Goal: Task Accomplishment & Management: Manage account settings

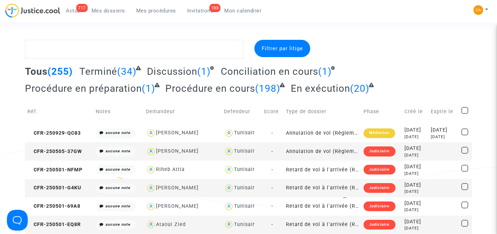
click at [199, 10] on span "Invitations" at bounding box center [200, 11] width 26 height 6
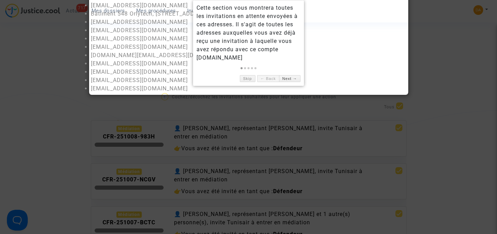
scroll to position [46, 0]
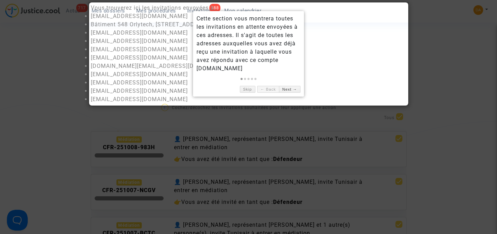
click at [57, 63] on div at bounding box center [248, 117] width 497 height 234
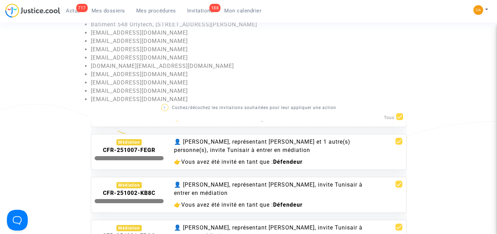
scroll to position [231, 0]
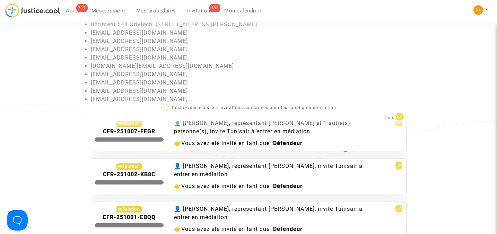
click at [204, 183] on span "Vous avez été invité en tant que :" at bounding box center [227, 186] width 92 height 7
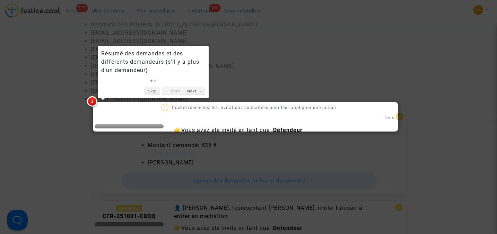
scroll to position [277, 0]
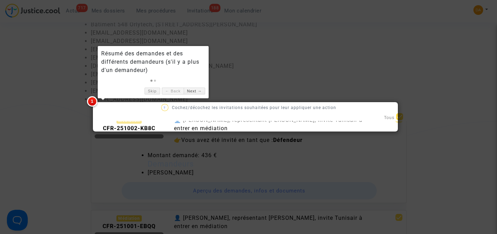
click at [53, 130] on div at bounding box center [248, 117] width 497 height 234
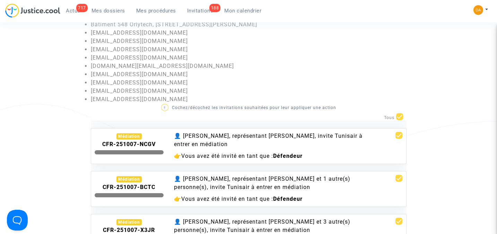
scroll to position [0, 0]
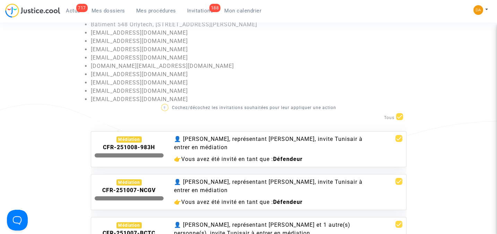
click at [52, 145] on invitations-list "Invitations en attente Vous trouverez ici les invitations envoyées à: [EMAIL_AD…" at bounding box center [248, 151] width 447 height 315
click at [56, 140] on invitations-list "Invitations en attente Vous trouverez ici les invitations envoyées à: [EMAIL_AD…" at bounding box center [248, 151] width 447 height 315
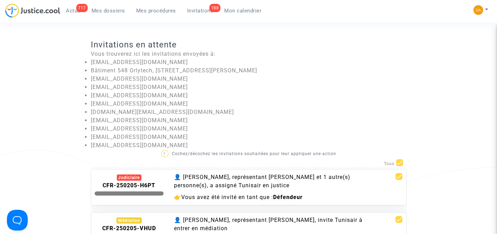
click at [108, 10] on span "Mes dossiers" at bounding box center [108, 11] width 34 height 6
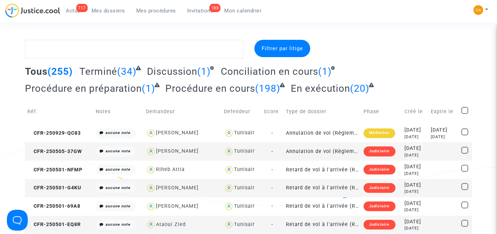
click at [36, 74] on span "Tous" at bounding box center [36, 71] width 23 height 11
click at [466, 110] on span at bounding box center [464, 110] width 7 height 7
click at [464, 114] on input "checkbox" at bounding box center [464, 114] width 0 height 0
checkbox input "true"
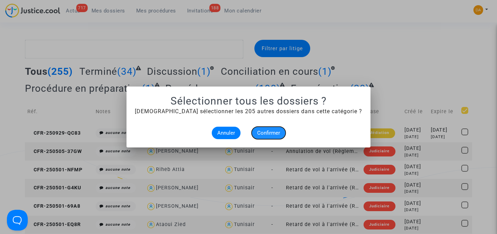
click at [271, 130] on span "Confirmer" at bounding box center [268, 133] width 23 height 6
checkbox input "true"
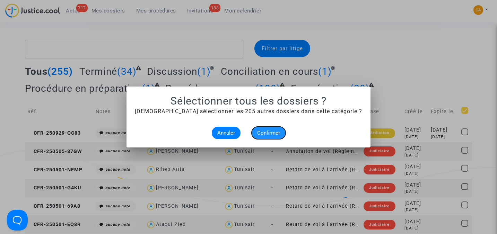
checkbox input "true"
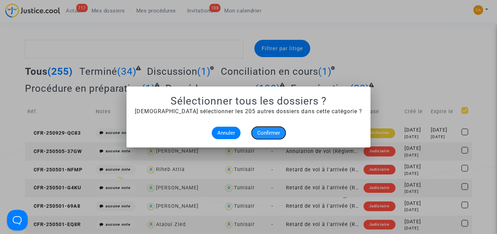
checkbox input "true"
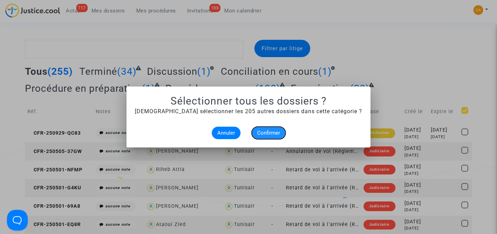
checkbox input "true"
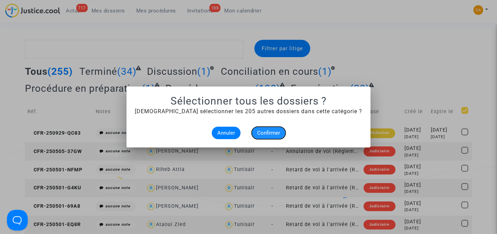
checkbox input "true"
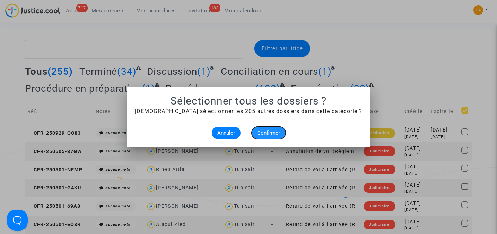
checkbox input "true"
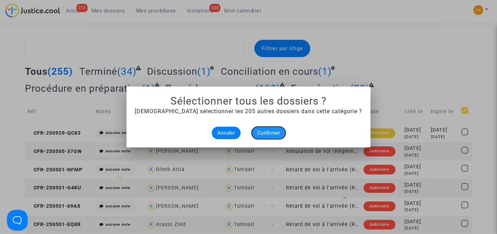
checkbox input "true"
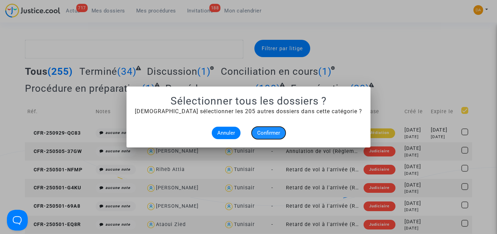
checkbox input "true"
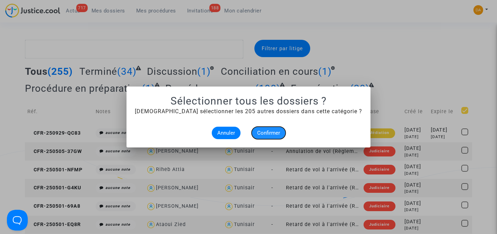
checkbox input "true"
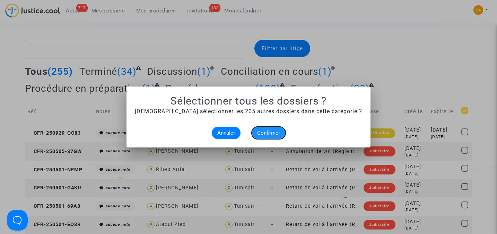
checkbox input "true"
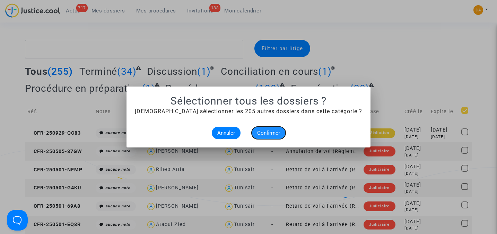
checkbox input "true"
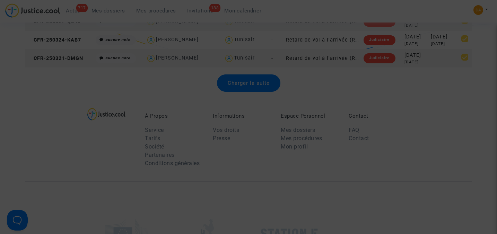
scroll to position [965, 0]
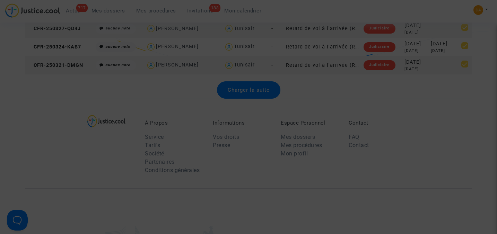
click at [438, 163] on div at bounding box center [248, 117] width 497 height 234
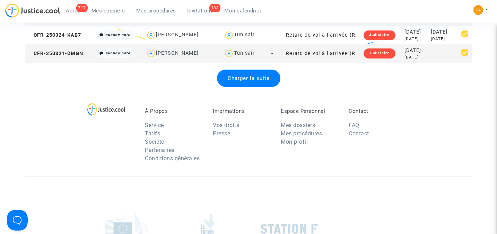
scroll to position [863, 0]
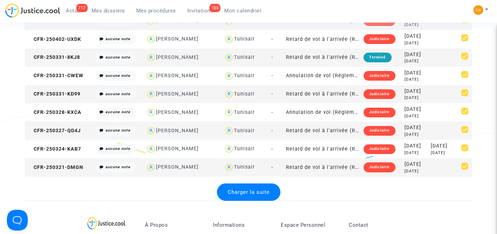
drag, startPoint x: 21, startPoint y: 79, endPoint x: 437, endPoint y: 169, distance: 426.0
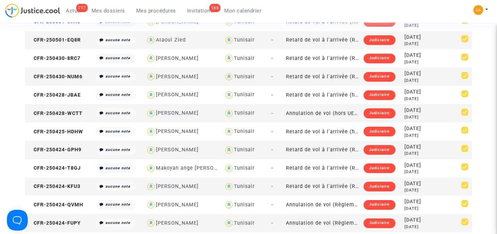
scroll to position [0, 0]
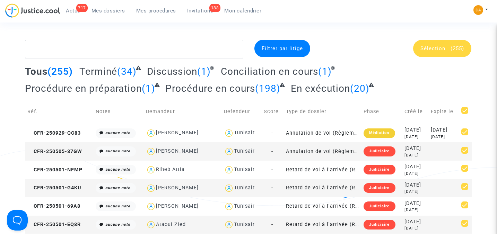
click at [151, 11] on span "Mes procédures" at bounding box center [156, 11] width 40 height 6
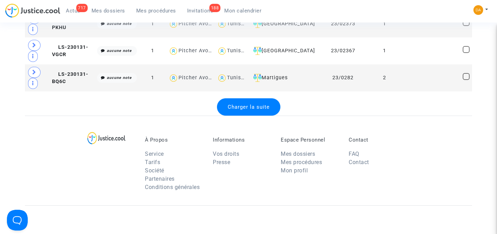
scroll to position [1432, 0]
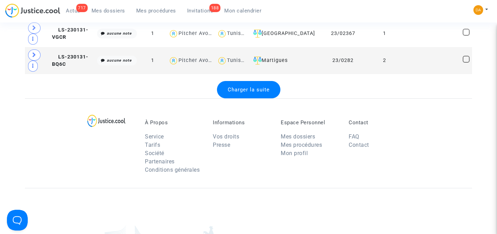
click at [253, 87] on span "Charger la suite" at bounding box center [249, 90] width 42 height 6
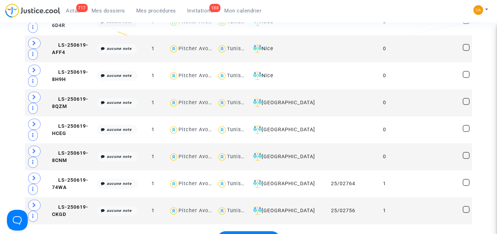
scroll to position [2771, 0]
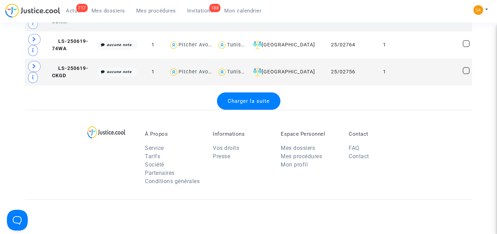
click at [244, 98] on span "Charger la suite" at bounding box center [249, 101] width 42 height 6
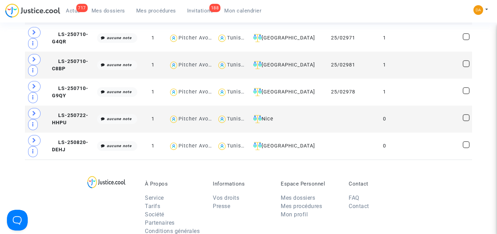
scroll to position [3804, 0]
click at [33, 149] on icon at bounding box center [32, 151] width 1 height 5
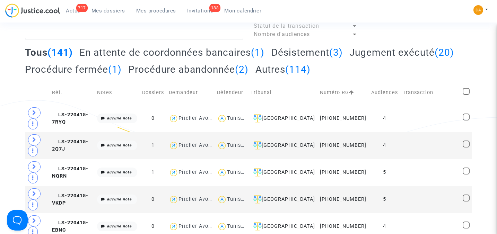
scroll to position [0, 0]
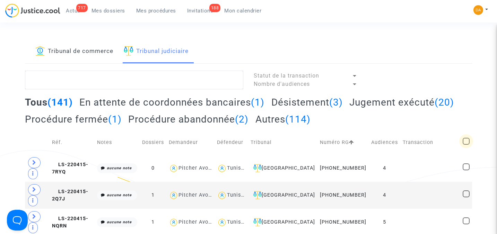
click at [469, 144] on span at bounding box center [465, 141] width 7 height 7
click at [466, 145] on input "checkbox" at bounding box center [466, 145] width 0 height 0
checkbox input "true"
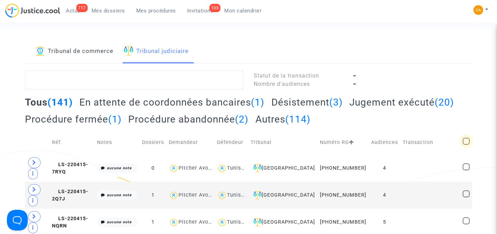
checkbox input "true"
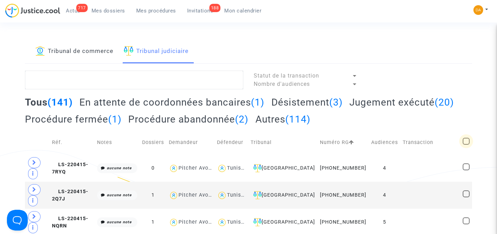
checkbox input "true"
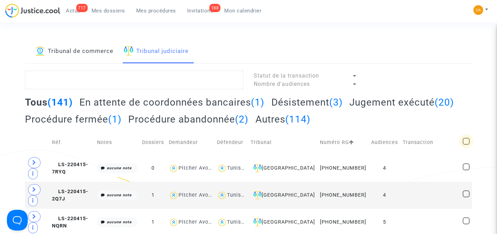
checkbox input "true"
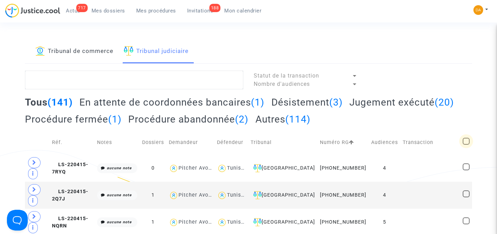
checkbox input "true"
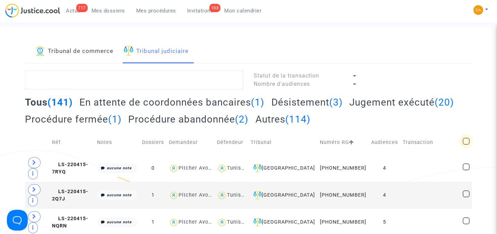
checkbox input "true"
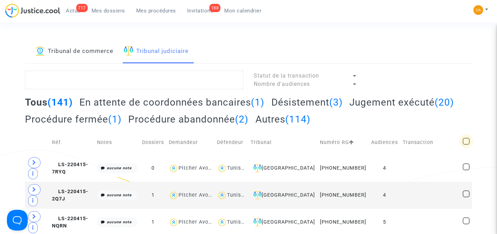
checkbox input "true"
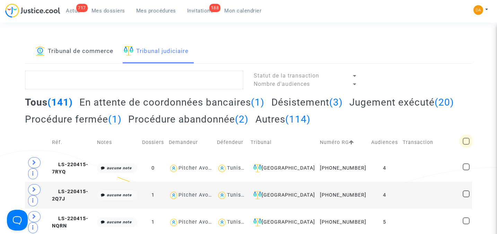
checkbox input "true"
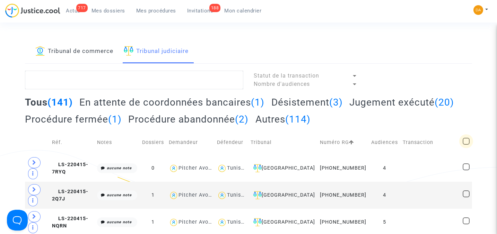
checkbox input "true"
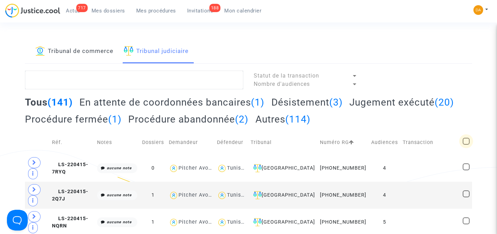
checkbox input "true"
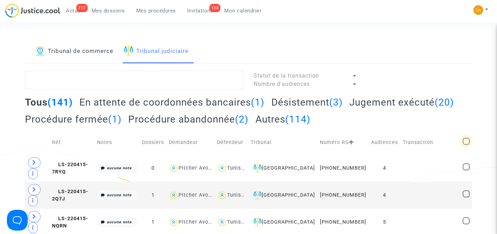
checkbox input "true"
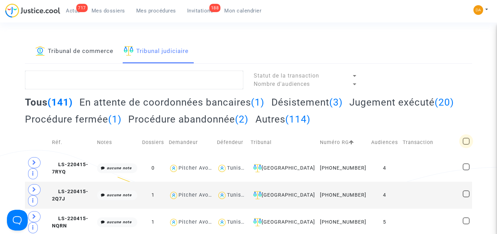
checkbox input "true"
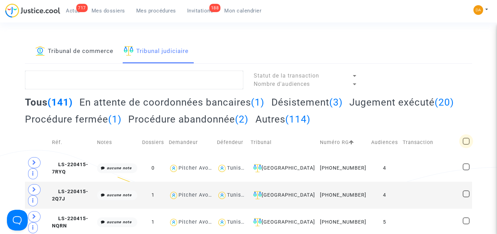
checkbox input "true"
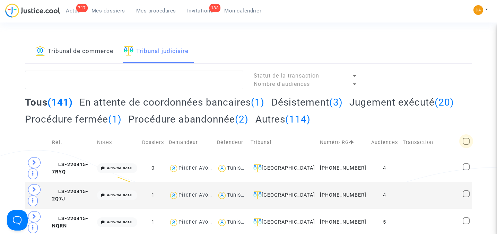
checkbox input "true"
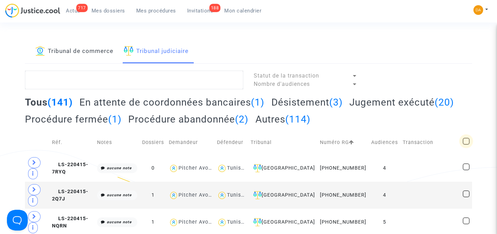
checkbox input "true"
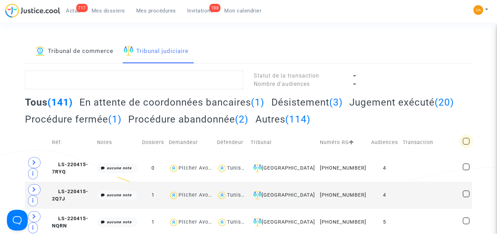
checkbox input "true"
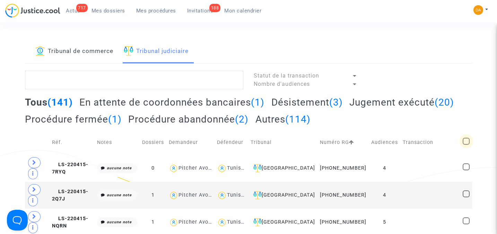
checkbox input "true"
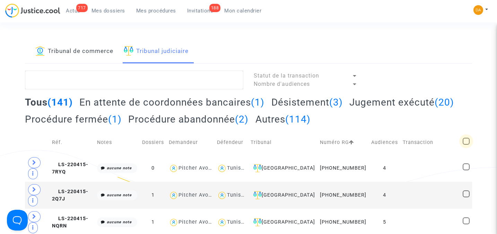
checkbox input "true"
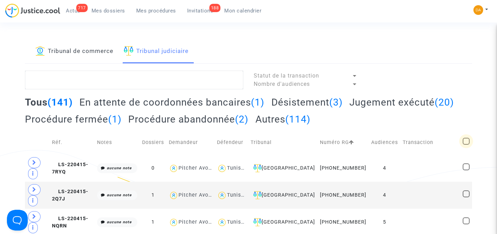
checkbox input "true"
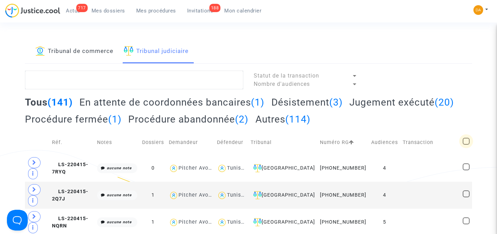
checkbox input "true"
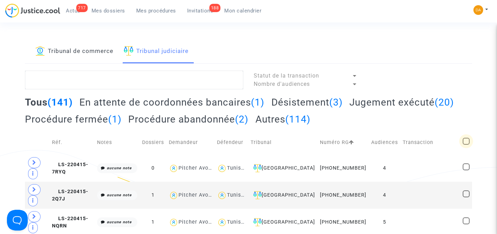
checkbox input "true"
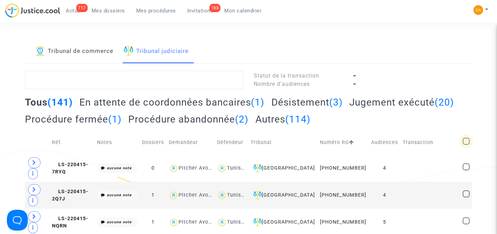
checkbox input "true"
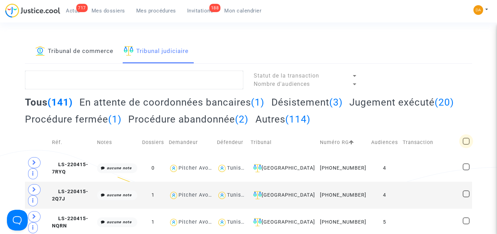
checkbox input "true"
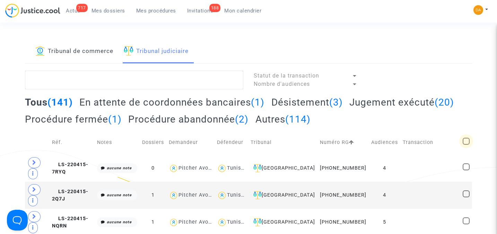
checkbox input "true"
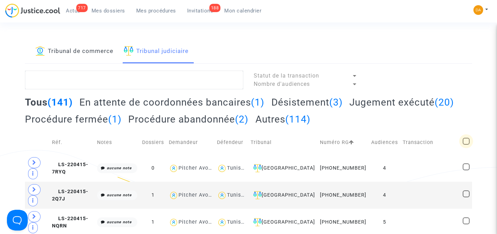
checkbox input "true"
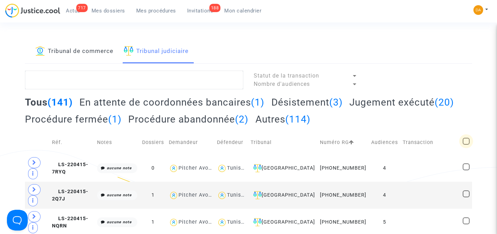
checkbox input "true"
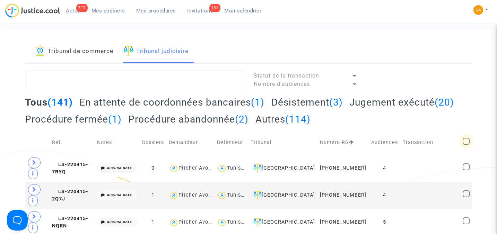
checkbox input "true"
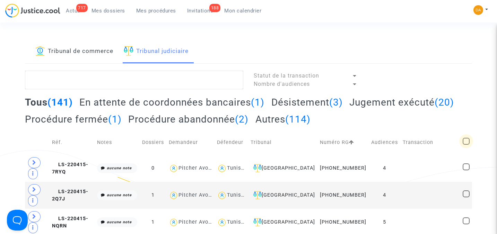
checkbox input "true"
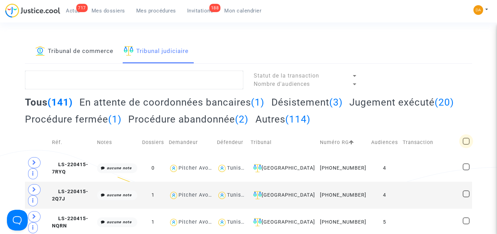
checkbox input "true"
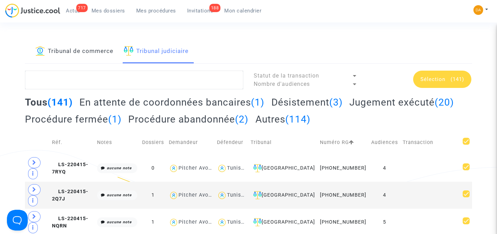
click at [353, 84] on div at bounding box center [354, 84] width 3 height 2
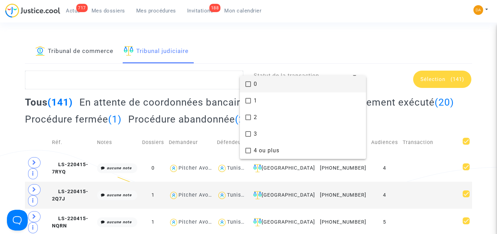
click at [364, 39] on div at bounding box center [248, 117] width 497 height 234
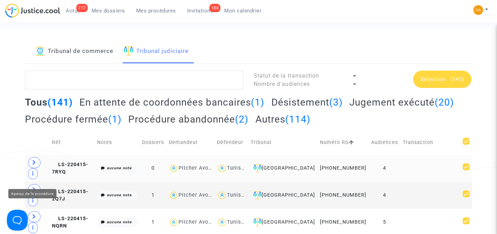
click at [34, 179] on span at bounding box center [33, 173] width 10 height 11
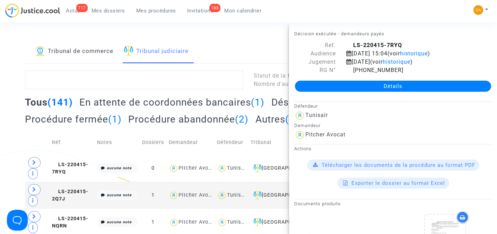
click at [393, 184] on span "Exporter le dossier au format Excel" at bounding box center [398, 183] width 94 height 6
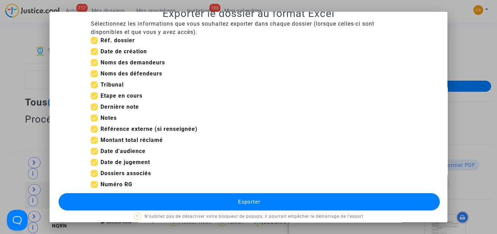
scroll to position [20, 0]
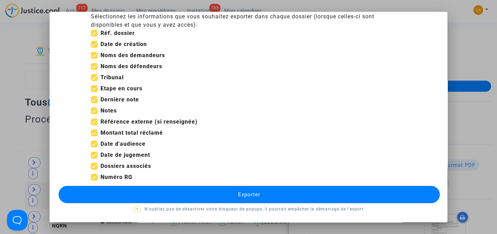
click at [246, 192] on span "Exporter" at bounding box center [249, 195] width 22 height 6
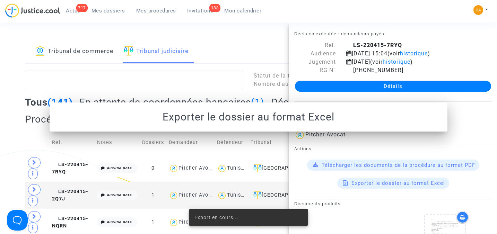
scroll to position [0, 0]
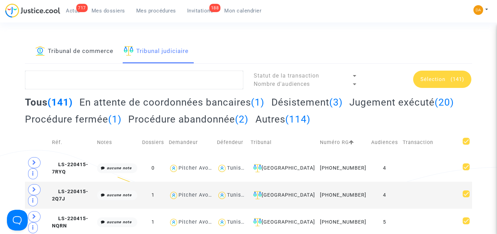
drag, startPoint x: 431, startPoint y: 84, endPoint x: 12, endPoint y: 144, distance: 423.4
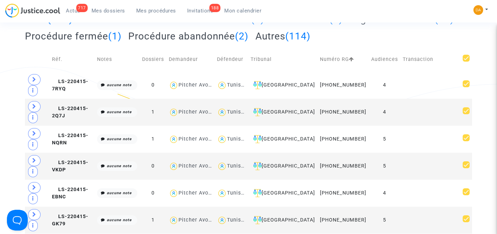
scroll to position [92, 0]
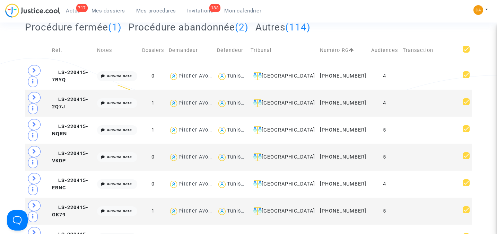
drag, startPoint x: 76, startPoint y: 81, endPoint x: 19, endPoint y: 83, distance: 56.5
click at [33, 87] on span at bounding box center [33, 81] width 10 height 11
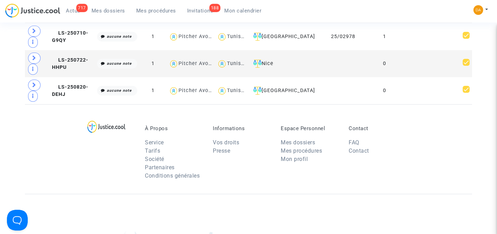
scroll to position [3804, 0]
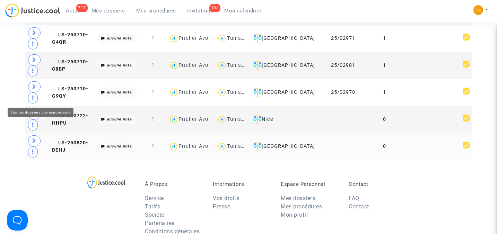
click at [32, 135] on span at bounding box center [34, 140] width 12 height 11
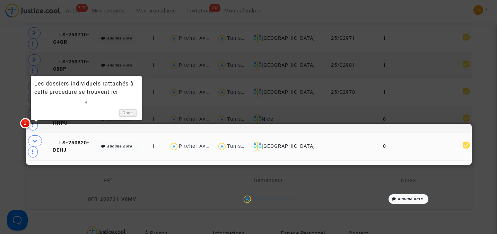
click at [12, 139] on div at bounding box center [248, 117] width 497 height 234
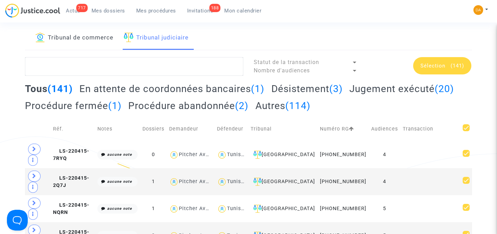
scroll to position [0, 0]
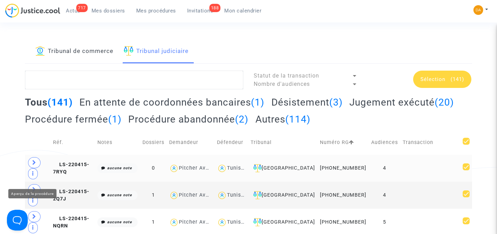
click at [32, 176] on icon at bounding box center [32, 173] width 1 height 5
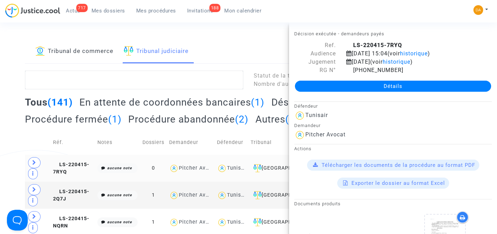
click at [32, 176] on icon at bounding box center [32, 173] width 1 height 5
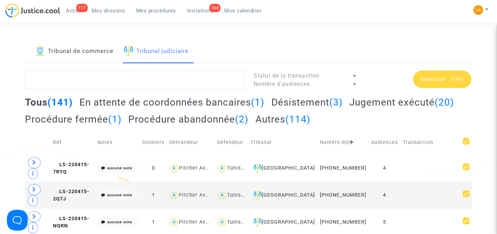
click at [85, 52] on link "Tribunal de commerce" at bounding box center [74, 52] width 78 height 24
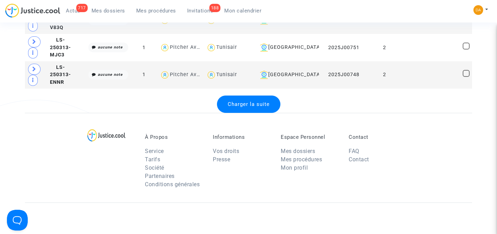
scroll to position [1386, 0]
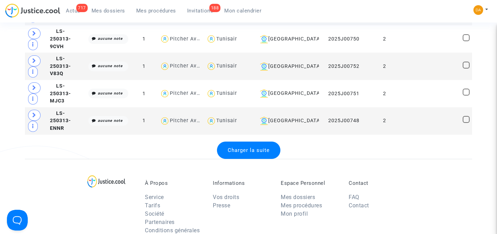
click at [249, 152] on div "Charger la suite" at bounding box center [248, 150] width 63 height 17
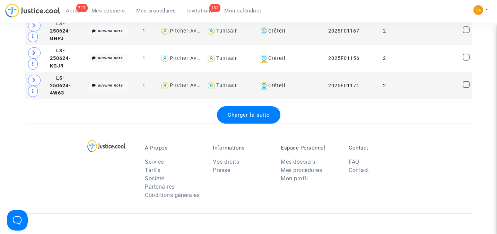
scroll to position [2745, 0]
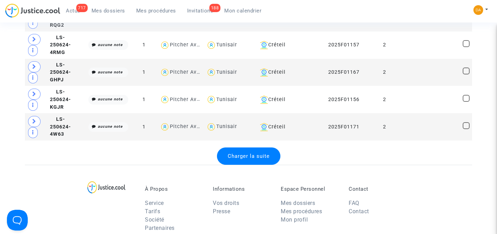
click at [239, 153] on span "Charger la suite" at bounding box center [249, 156] width 42 height 6
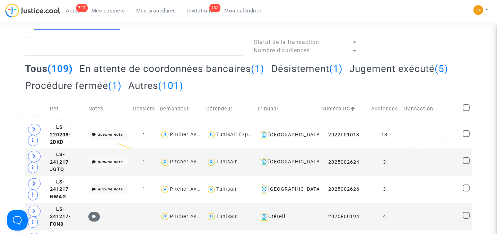
scroll to position [0, 0]
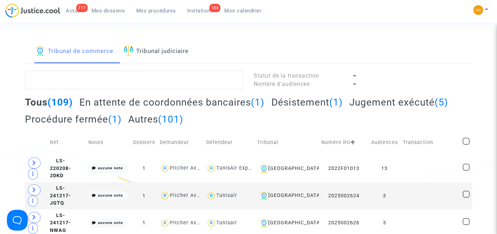
click at [467, 142] on span at bounding box center [465, 141] width 7 height 7
click at [466, 145] on input "checkbox" at bounding box center [466, 145] width 0 height 0
checkbox input "true"
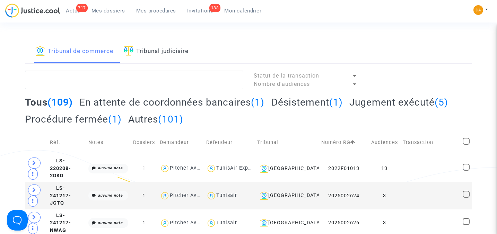
checkbox input "true"
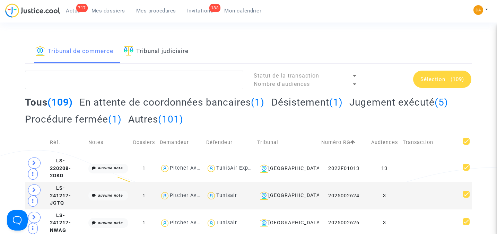
click at [446, 79] on span "Sélection (109)" at bounding box center [442, 79] width 44 height 6
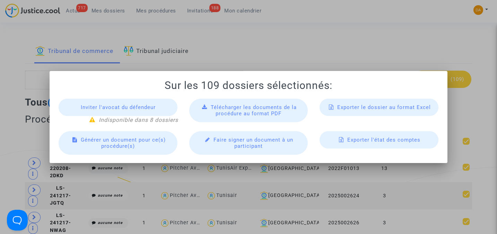
click at [382, 141] on span "Exporter l'état des comptes" at bounding box center [383, 140] width 73 height 6
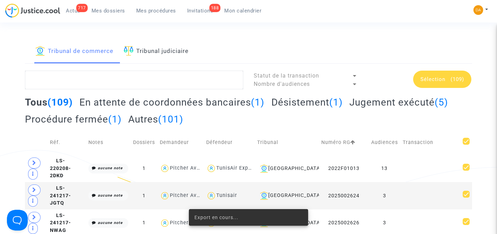
click at [439, 81] on span "Sélection" at bounding box center [432, 79] width 25 height 6
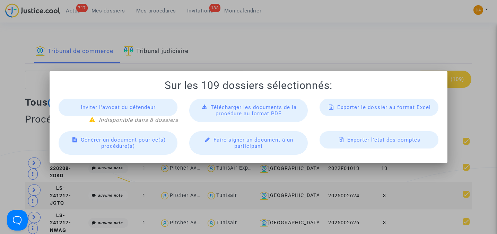
click at [375, 105] on span "Exporter le dossier au format Excel" at bounding box center [384, 107] width 94 height 6
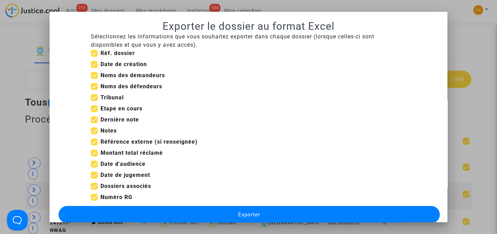
click at [254, 213] on span "Exporter" at bounding box center [249, 215] width 22 height 6
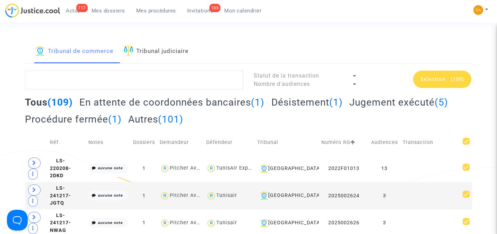
click at [158, 52] on link "Tribunal judiciaire" at bounding box center [156, 52] width 65 height 24
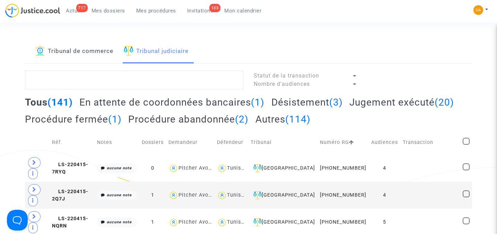
click at [77, 51] on link "Tribunal de commerce" at bounding box center [74, 52] width 78 height 24
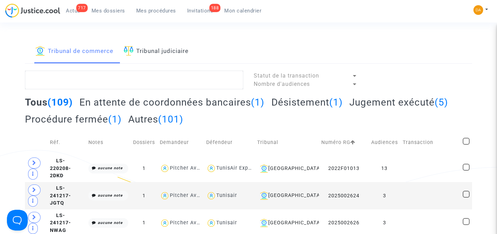
click at [152, 53] on link "Tribunal judiciaire" at bounding box center [156, 52] width 65 height 24
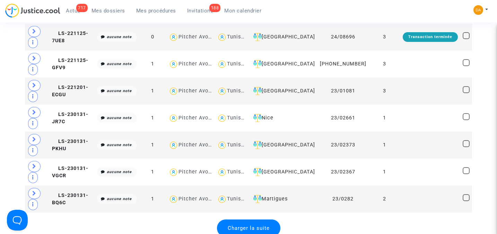
scroll to position [1386, 0]
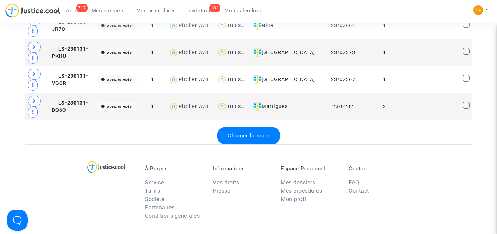
click at [256, 133] on span "Charger la suite" at bounding box center [249, 136] width 42 height 6
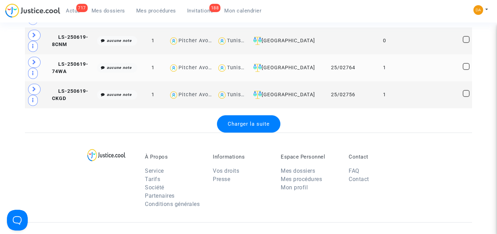
scroll to position [2771, 0]
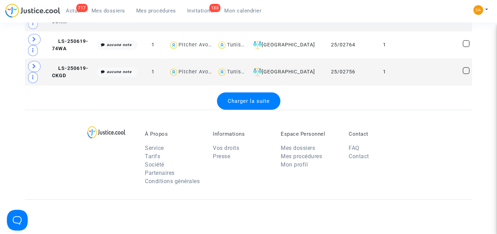
click at [260, 98] on span "Charger la suite" at bounding box center [249, 101] width 42 height 6
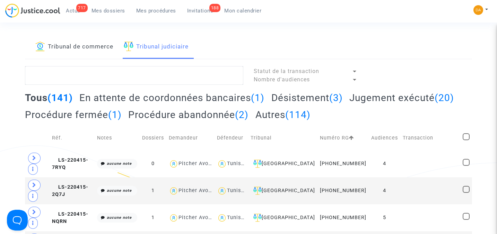
scroll to position [0, 0]
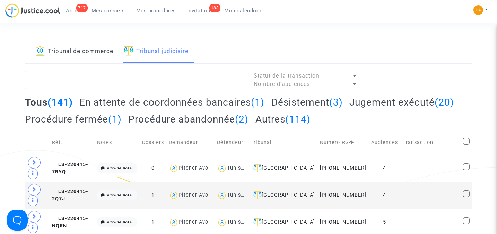
click at [468, 145] on span at bounding box center [465, 141] width 7 height 7
click at [466, 145] on input "checkbox" at bounding box center [466, 145] width 0 height 0
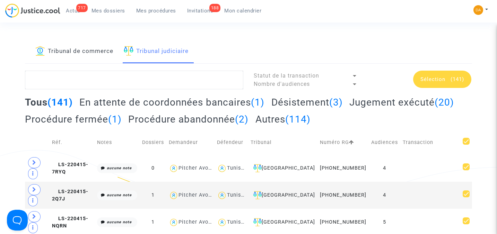
click at [444, 83] on div "Sélection (141)" at bounding box center [442, 79] width 58 height 17
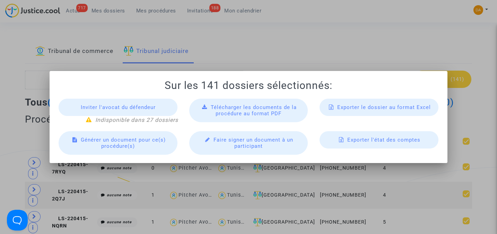
click at [368, 109] on span "Exporter le dossier au format Excel" at bounding box center [384, 107] width 94 height 6
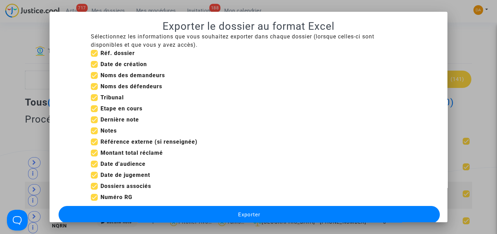
click at [254, 212] on span "Exporter" at bounding box center [249, 215] width 22 height 6
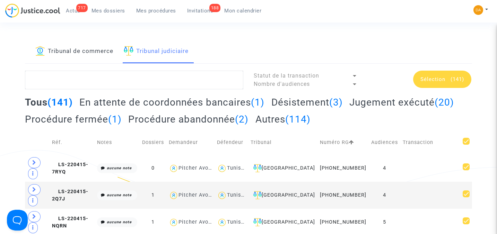
click at [112, 11] on span "Mes dossiers" at bounding box center [108, 11] width 34 height 6
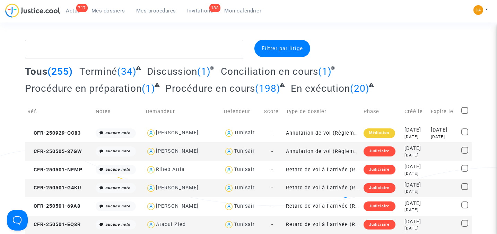
click at [151, 9] on span "Mes procédures" at bounding box center [156, 11] width 40 height 6
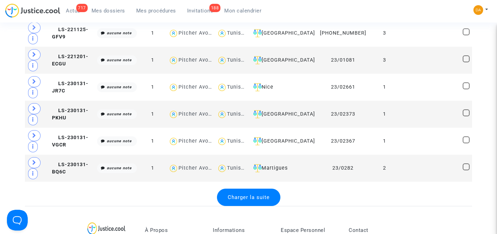
scroll to position [1339, 0]
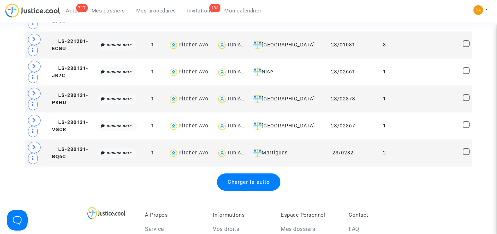
click at [240, 179] on span "Charger la suite" at bounding box center [249, 182] width 42 height 6
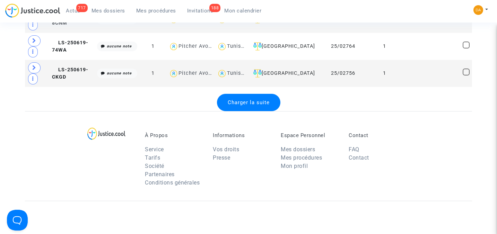
scroll to position [2725, 0]
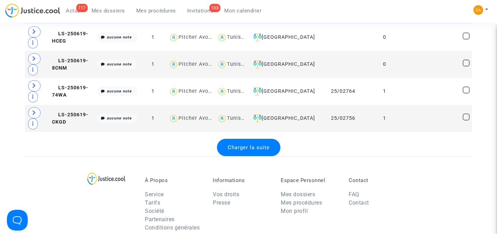
click at [247, 144] on span "Charger la suite" at bounding box center [249, 147] width 42 height 6
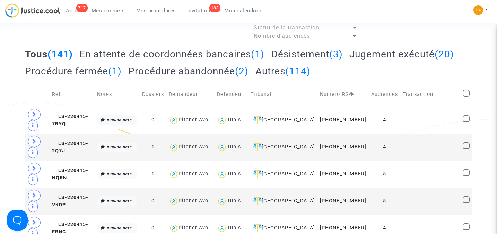
scroll to position [0, 0]
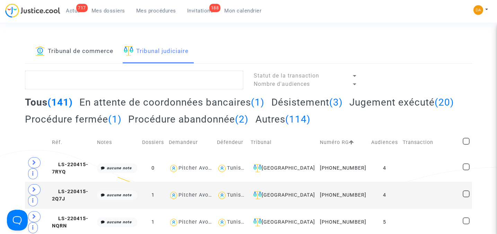
click at [465, 145] on span at bounding box center [465, 141] width 7 height 7
click at [466, 145] on input "checkbox" at bounding box center [466, 145] width 0 height 0
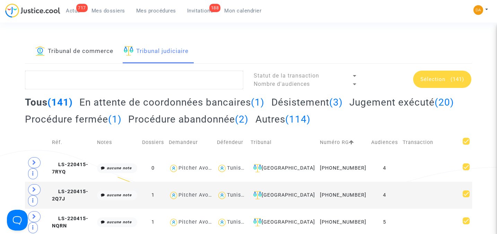
click at [430, 81] on span "Sélection" at bounding box center [432, 79] width 25 height 6
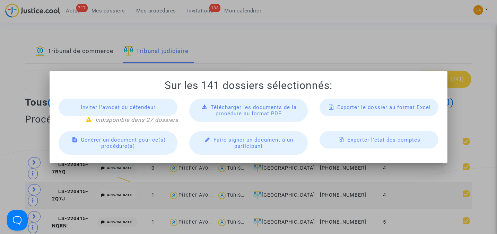
click at [372, 108] on span "Exporter le dossier au format Excel" at bounding box center [384, 107] width 94 height 6
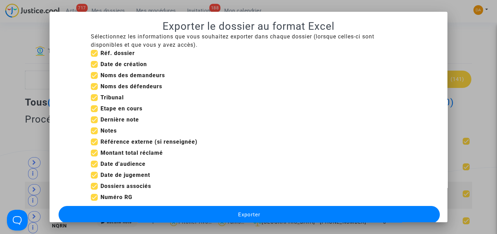
click at [293, 209] on button "Exporter" at bounding box center [249, 214] width 381 height 17
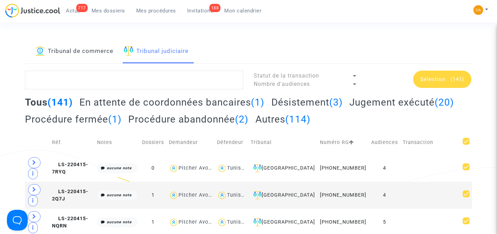
click at [169, 103] on h2 "En attente de coordonnées bancaires (1)" at bounding box center [171, 102] width 185 height 12
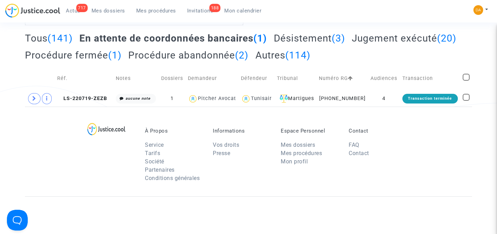
scroll to position [46, 0]
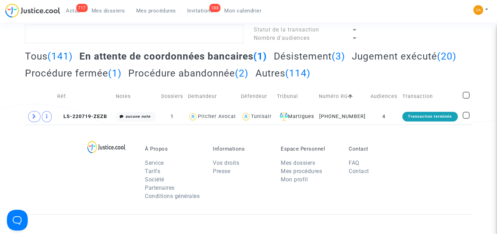
click at [309, 56] on h2 "Désistement (3)" at bounding box center [309, 56] width 71 height 12
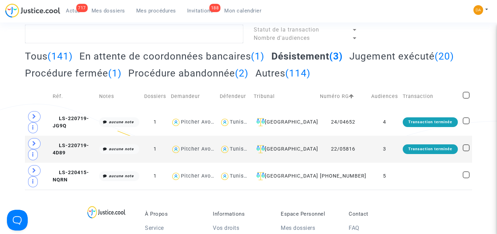
click at [248, 74] on h2 "Procédure abandonnée (2)" at bounding box center [188, 73] width 120 height 12
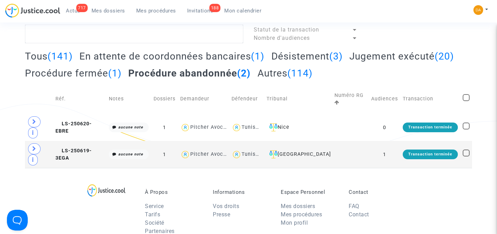
click at [43, 58] on h2 "Tous (141)" at bounding box center [49, 56] width 48 height 12
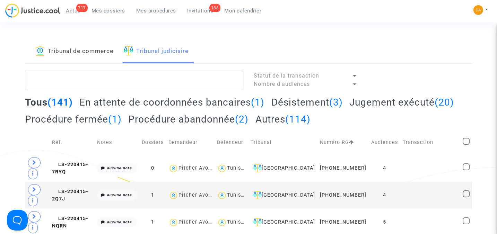
click at [160, 11] on span "Mes procédures" at bounding box center [156, 11] width 40 height 6
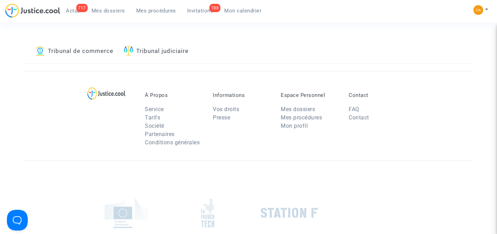
click at [96, 52] on link "Tribunal de commerce" at bounding box center [74, 52] width 78 height 24
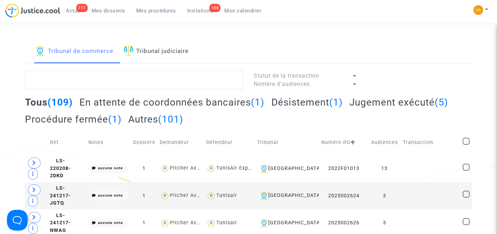
click at [167, 49] on link "Tribunal judiciaire" at bounding box center [156, 52] width 65 height 24
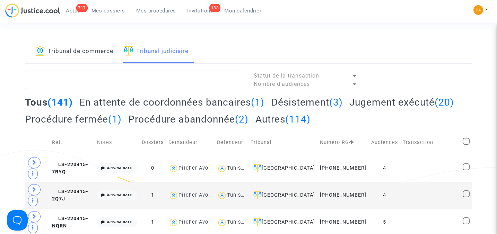
click at [91, 48] on link "Tribunal de commerce" at bounding box center [74, 52] width 78 height 24
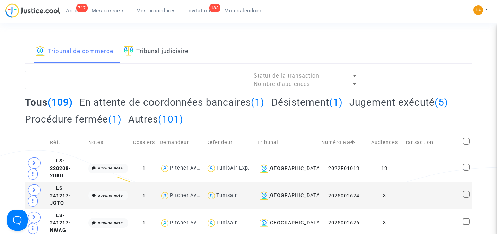
click at [200, 10] on span "Invitations" at bounding box center [200, 11] width 26 height 6
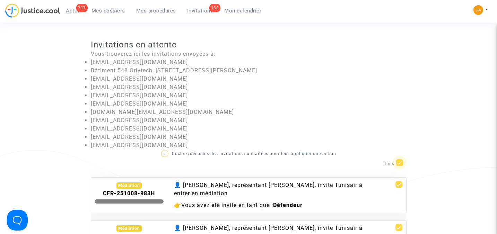
click at [399, 163] on span at bounding box center [399, 162] width 7 height 7
click at [399, 166] on input "checkbox" at bounding box center [399, 166] width 0 height 0
click at [401, 162] on span at bounding box center [399, 162] width 7 height 7
click at [399, 166] on input "checkbox" at bounding box center [399, 166] width 0 height 0
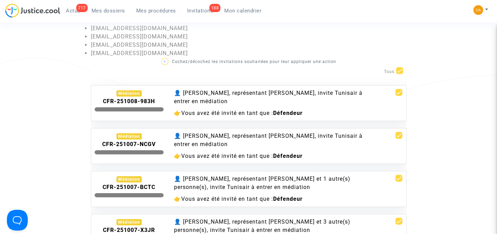
click at [115, 11] on span "Mes dossiers" at bounding box center [108, 11] width 34 height 6
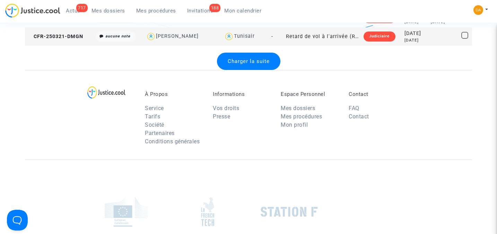
scroll to position [929, 0]
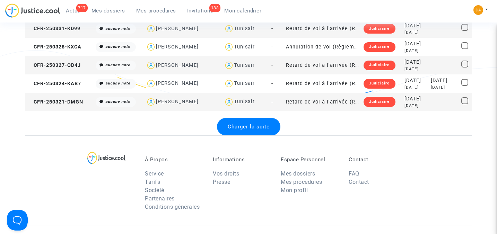
click at [239, 127] on span "Charger la suite" at bounding box center [249, 127] width 42 height 6
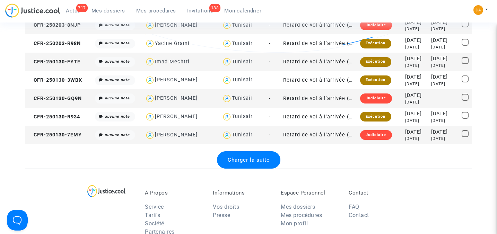
scroll to position [1814, 0]
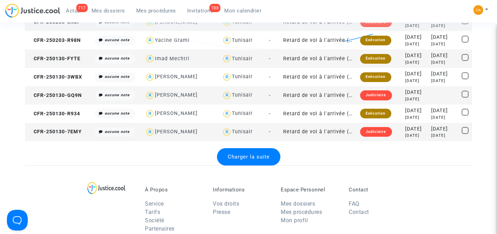
click at [249, 157] on span "Charger la suite" at bounding box center [249, 157] width 42 height 6
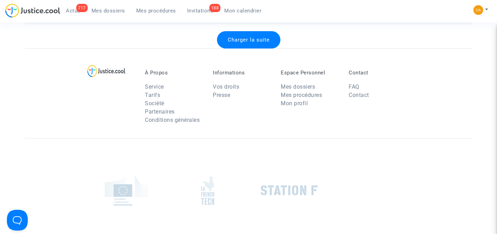
scroll to position [2797, 0]
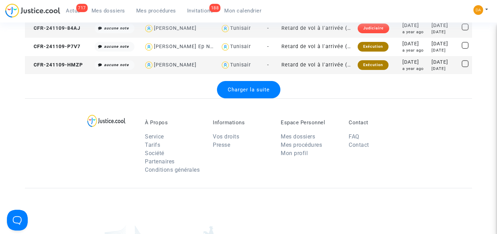
click at [254, 88] on span "Charger la suite" at bounding box center [249, 90] width 42 height 6
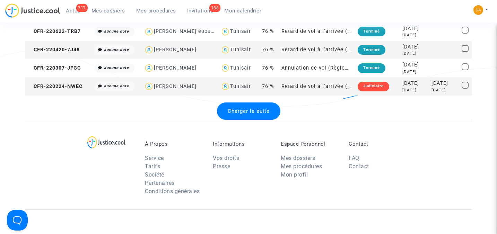
scroll to position [3693, 0]
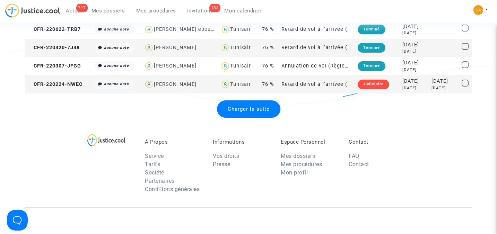
click at [251, 108] on span "Charger la suite" at bounding box center [249, 109] width 42 height 6
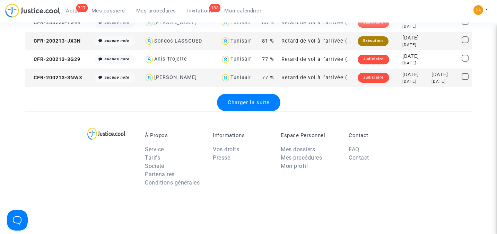
scroll to position [4597, 0]
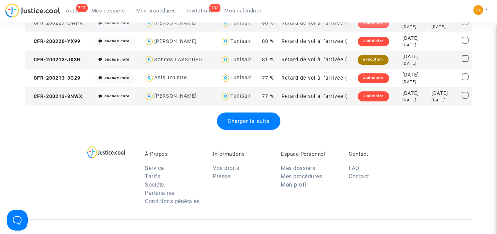
click at [240, 118] on span "Charger la suite" at bounding box center [249, 121] width 42 height 6
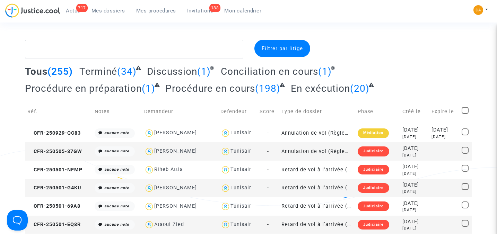
scroll to position [79, 0]
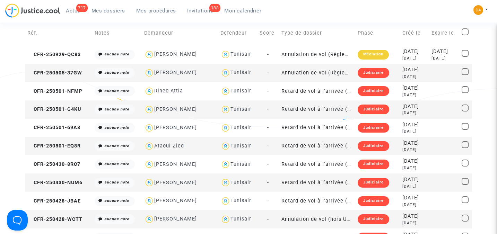
click at [466, 30] on span at bounding box center [464, 31] width 7 height 7
click at [465, 35] on input "checkbox" at bounding box center [464, 35] width 0 height 0
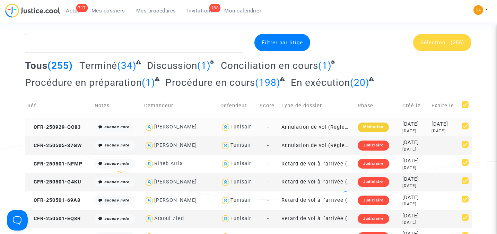
scroll to position [0, 0]
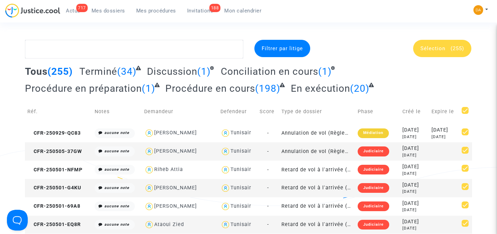
click at [441, 49] on span "Sélection" at bounding box center [432, 48] width 25 height 6
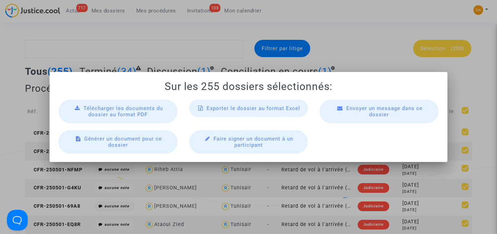
click at [263, 108] on span "Exporter le dossier au format Excel" at bounding box center [253, 108] width 94 height 6
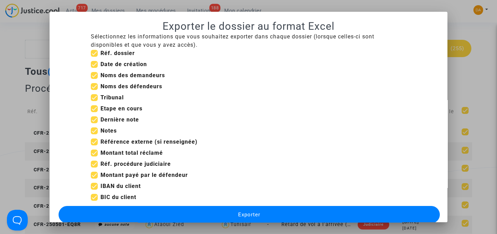
click at [260, 213] on button "Exporter" at bounding box center [249, 214] width 381 height 17
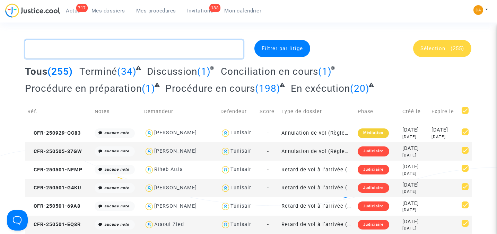
click at [52, 50] on textarea at bounding box center [134, 49] width 218 height 19
paste textarea "CFR-201105-FWV6"
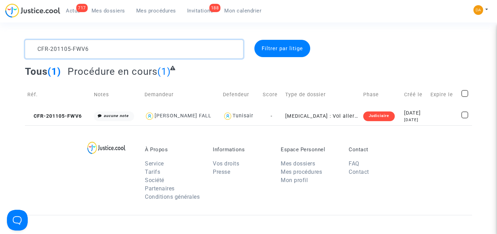
drag, startPoint x: 125, startPoint y: 49, endPoint x: 20, endPoint y: 48, distance: 105.3
click at [20, 48] on div "CFR-201105-FWV6" at bounding box center [134, 49] width 229 height 19
paste textarea "41109-C9K9"
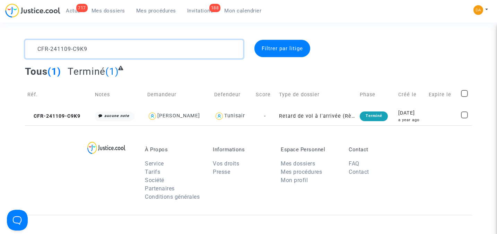
drag, startPoint x: 133, startPoint y: 47, endPoint x: -2, endPoint y: 47, distance: 135.4
click at [0, 47] on html "717 Actus Mes dossiers Mes procédures 188 Invitations Mon calendrier Mon profil…" at bounding box center [248, 191] width 497 height 382
paste textarea "50205-D34H"
drag, startPoint x: 102, startPoint y: 50, endPoint x: 13, endPoint y: 50, distance: 89.4
click at [13, 50] on div "CFR-250205-D34H Filtrer par litige Tous (1) En exécution (1) Réf. Notes Demande…" at bounding box center [248, 83] width 497 height 86
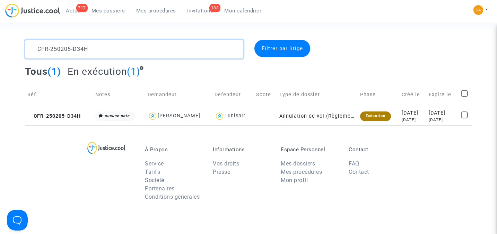
paste textarea "929-QC83"
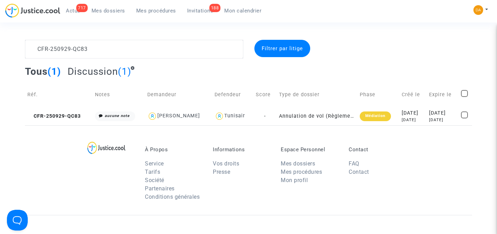
click at [295, 46] on span "Filtrer par litige" at bounding box center [282, 48] width 41 height 6
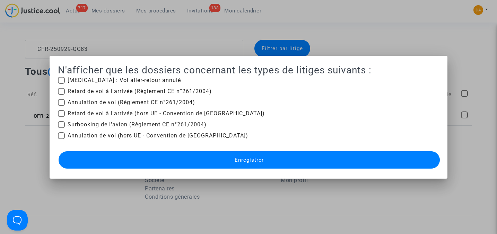
click at [361, 47] on div at bounding box center [248, 117] width 497 height 234
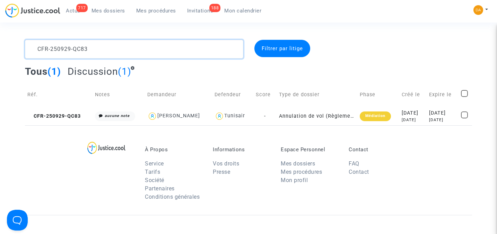
drag, startPoint x: 130, startPoint y: 53, endPoint x: 23, endPoint y: 53, distance: 106.7
click at [23, 53] on div "CFR-250929-QC83" at bounding box center [134, 49] width 229 height 19
paste textarea "41109-M4JT"
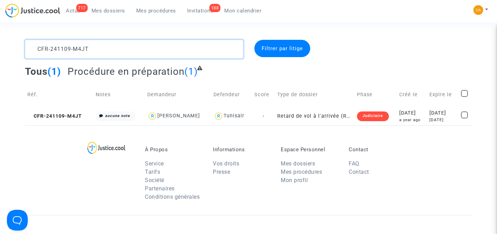
drag, startPoint x: 105, startPoint y: 47, endPoint x: 14, endPoint y: 47, distance: 91.1
click at [14, 47] on div "CFR-241109-M4JT Filtrer par litige Tous (1) Procédure en préparation (1) Réf. N…" at bounding box center [248, 83] width 497 height 86
paste textarea "50314-77KQ"
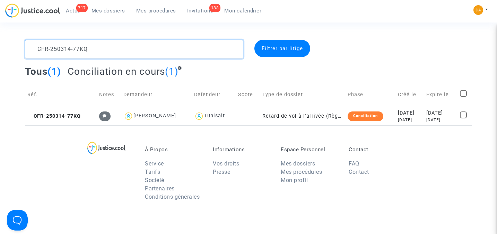
drag, startPoint x: 108, startPoint y: 46, endPoint x: -2, endPoint y: 47, distance: 109.8
click at [0, 47] on html "717 Actus Mes dossiers Mes procédures 188 Invitations Mon calendrier Mon profil…" at bounding box center [248, 191] width 497 height 382
paste textarea "123-CPYF"
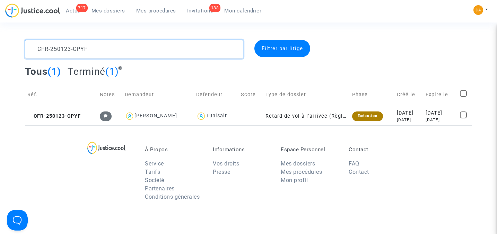
drag, startPoint x: 105, startPoint y: 49, endPoint x: 4, endPoint y: 47, distance: 100.5
click at [4, 47] on div "CFR-250123-CPYF Filtrer par litige Tous (1) Terminé (1) Réf. Notes Demandeur De…" at bounding box center [248, 83] width 497 height 86
paste textarea "10323-UU7J"
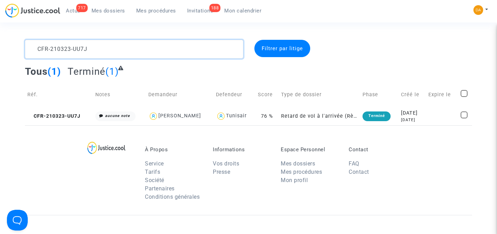
drag, startPoint x: 106, startPoint y: 48, endPoint x: 27, endPoint y: 48, distance: 79.3
click at [27, 48] on textarea at bounding box center [134, 49] width 218 height 19
paste textarea "50123-MCJ9"
drag, startPoint x: 141, startPoint y: 46, endPoint x: -2, endPoint y: 53, distance: 142.9
click at [0, 53] on html "717 Actus Mes dossiers Mes procédures 188 Invitations Mon calendrier Mon profil…" at bounding box center [248, 191] width 497 height 382
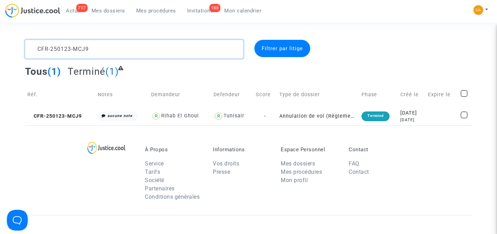
paste textarea "30-R934"
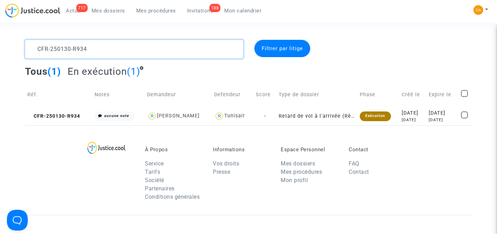
drag, startPoint x: 125, startPoint y: 54, endPoint x: 10, endPoint y: 53, distance: 115.3
click at [10, 53] on div "CFR-250130-R934 Filtrer par litige Tous (1) En exécution (1) Réf. Notes Demande…" at bounding box center [248, 83] width 497 height 86
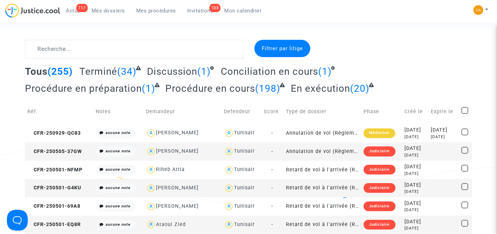
click at [196, 11] on span "Invitations" at bounding box center [200, 11] width 26 height 6
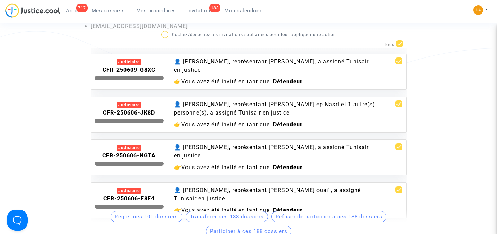
scroll to position [4203, 0]
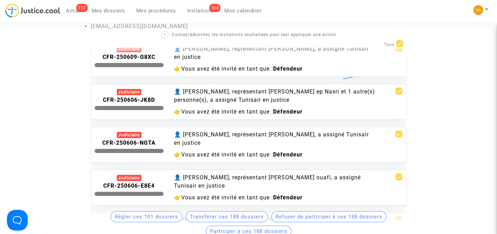
click at [143, 140] on b "CFR-250606-NGTA" at bounding box center [128, 143] width 53 height 7
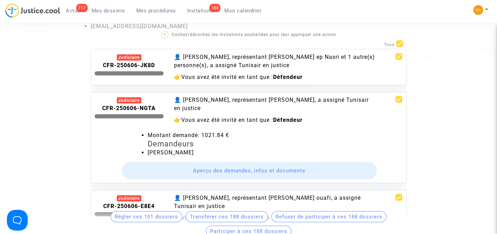
scroll to position [4249, 0]
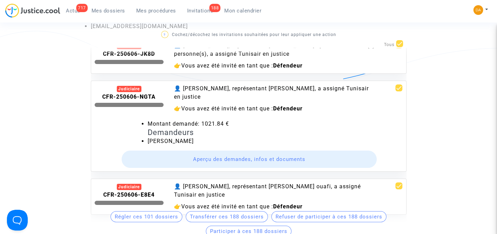
click at [222, 151] on button "Aperçu des demandes, infos et documents" at bounding box center [249, 159] width 255 height 17
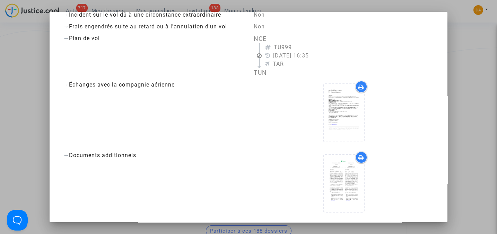
scroll to position [0, 0]
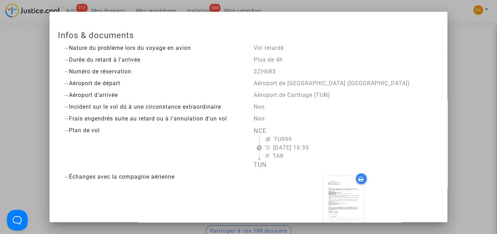
click at [470, 39] on div at bounding box center [248, 117] width 497 height 234
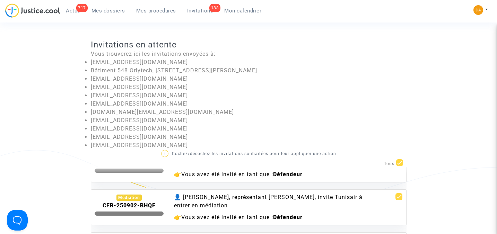
click at [102, 13] on span "Mes dossiers" at bounding box center [108, 11] width 34 height 6
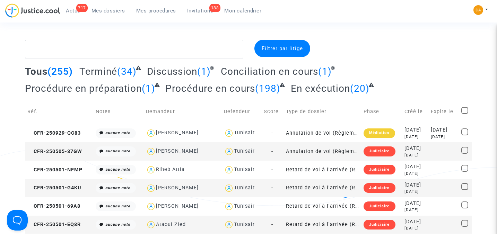
click at [268, 73] on span "Conciliation en cours" at bounding box center [269, 71] width 97 height 11
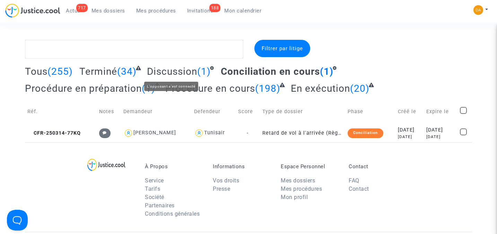
click at [170, 73] on span "Discussion" at bounding box center [172, 71] width 50 height 11
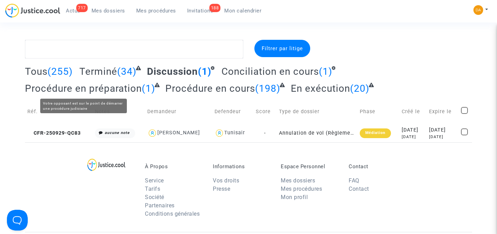
click at [79, 87] on span "Procédure en préparation" at bounding box center [83, 88] width 117 height 11
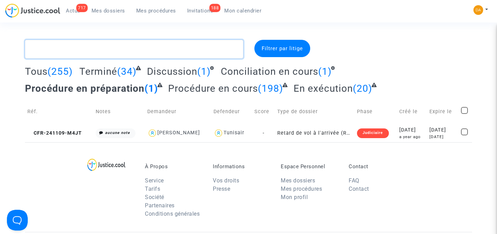
click at [65, 48] on textarea at bounding box center [134, 49] width 218 height 19
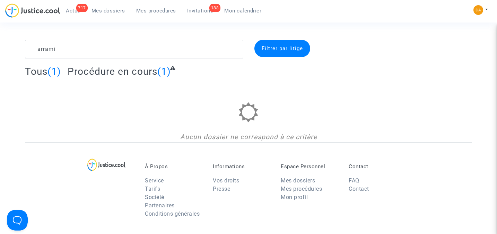
click at [283, 52] on div "Filtrer par litige" at bounding box center [282, 48] width 56 height 17
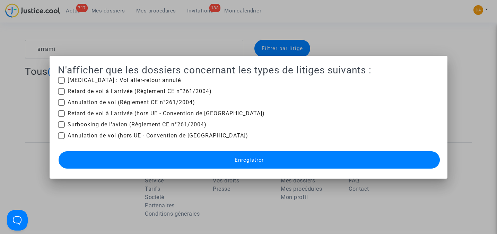
click at [352, 46] on div at bounding box center [248, 117] width 497 height 234
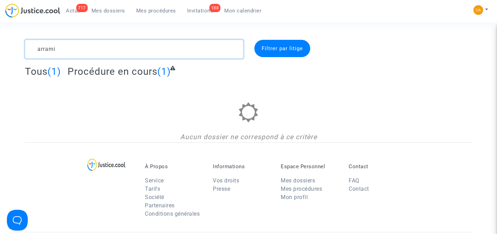
click at [61, 50] on textarea at bounding box center [134, 49] width 218 height 19
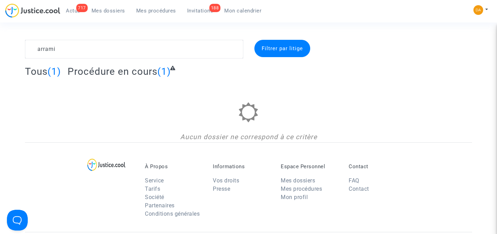
click at [38, 72] on span "Tous" at bounding box center [36, 71] width 23 height 11
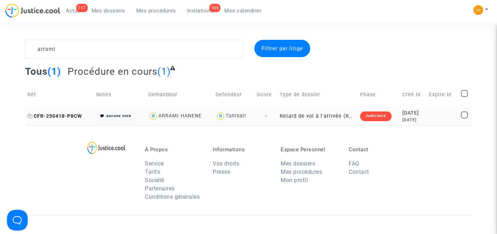
click at [70, 116] on span "CFR-250418-P8CW" at bounding box center [54, 116] width 55 height 6
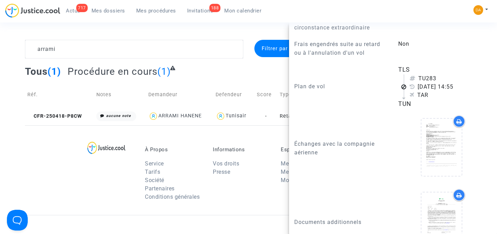
scroll to position [415, 0]
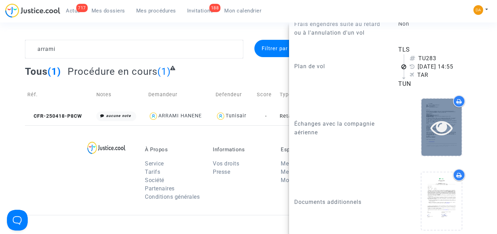
click at [430, 123] on icon at bounding box center [441, 127] width 23 height 22
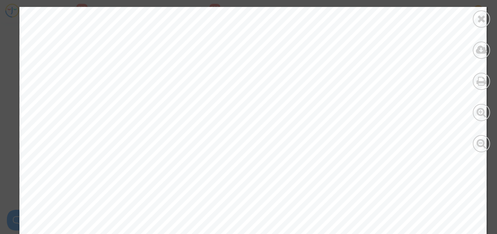
scroll to position [0, 0]
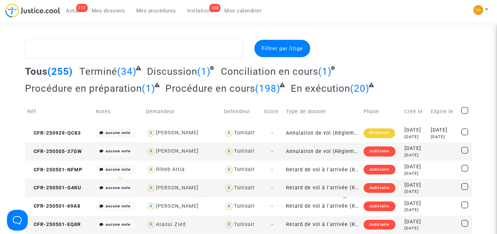
click at [107, 10] on span "Mes dossiers" at bounding box center [108, 11] width 34 height 6
click at [198, 11] on span "Invitations" at bounding box center [200, 11] width 26 height 6
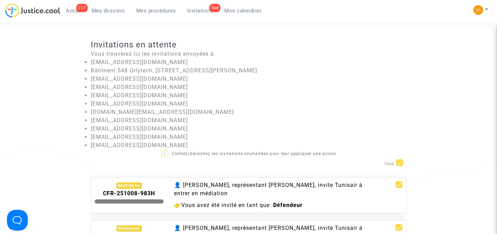
click at [101, 13] on span "Mes dossiers" at bounding box center [108, 11] width 34 height 6
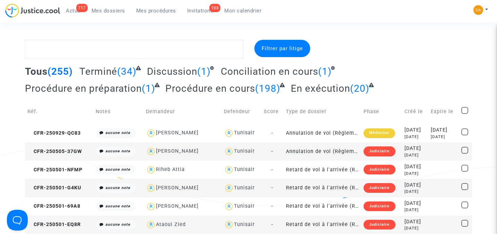
click at [199, 10] on span "Invitations" at bounding box center [200, 11] width 26 height 6
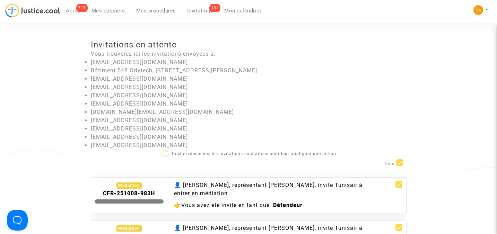
click at [108, 9] on span "Mes dossiers" at bounding box center [108, 11] width 34 height 6
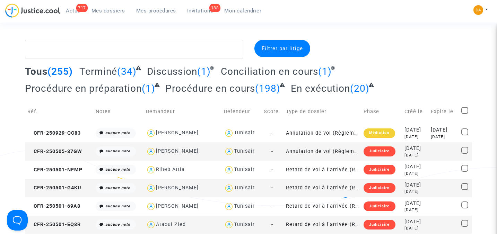
click at [199, 11] on span "Invitations" at bounding box center [200, 11] width 26 height 6
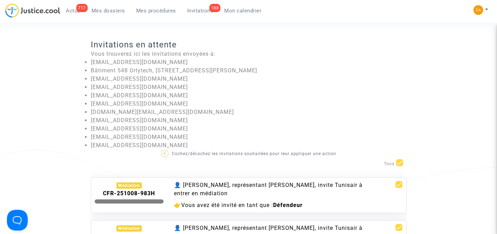
click at [112, 10] on span "Mes dossiers" at bounding box center [108, 11] width 34 height 6
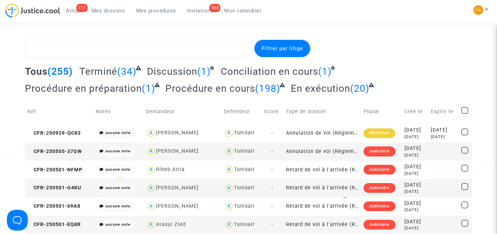
click at [466, 109] on span at bounding box center [464, 110] width 7 height 7
click at [464, 114] on input "checkbox" at bounding box center [464, 114] width 0 height 0
checkbox input "true"
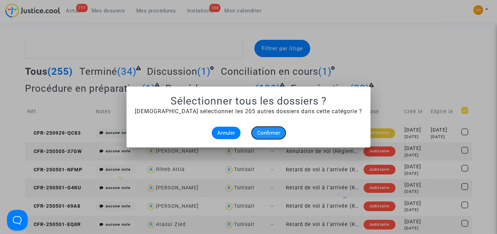
click at [274, 131] on span "Confirmer" at bounding box center [268, 133] width 23 height 6
checkbox input "true"
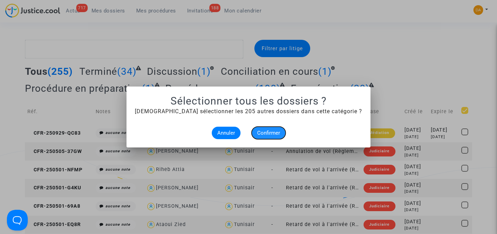
checkbox input "true"
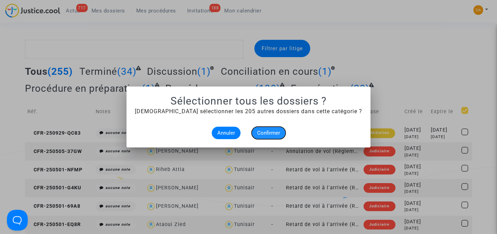
checkbox input "true"
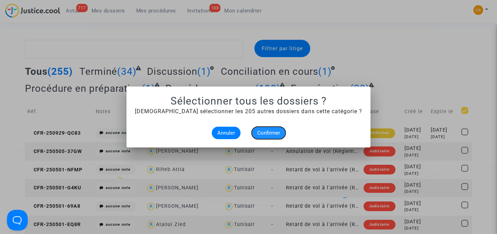
checkbox input "true"
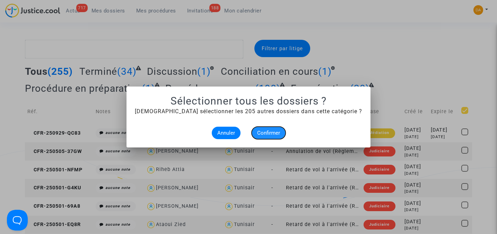
checkbox input "true"
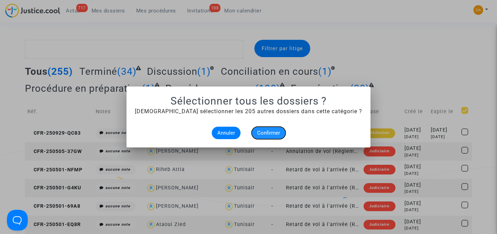
checkbox input "true"
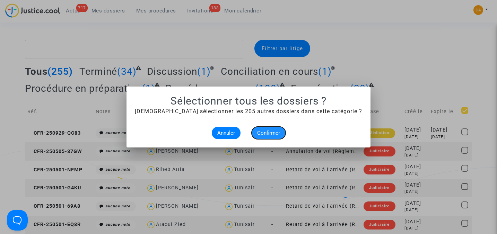
checkbox input "true"
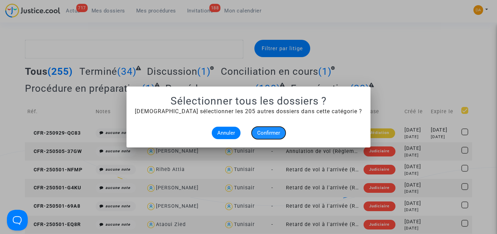
checkbox input "true"
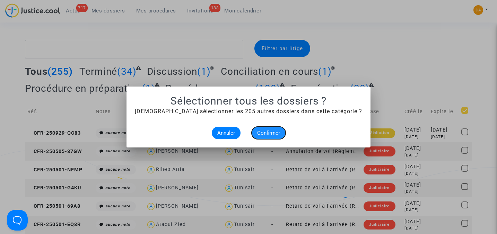
checkbox input "true"
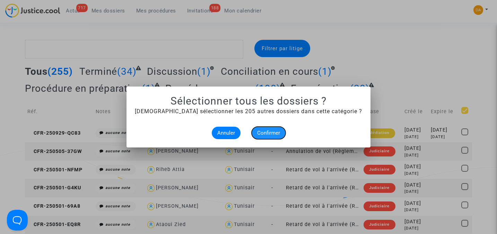
checkbox input "true"
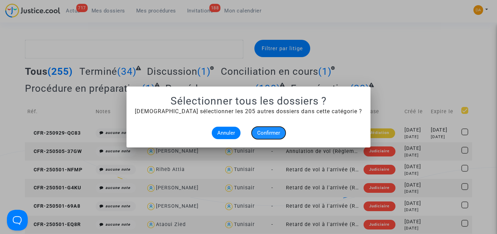
checkbox input "true"
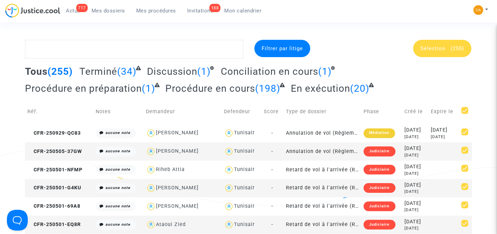
click at [439, 52] on div "Sélection (255)" at bounding box center [442, 48] width 58 height 17
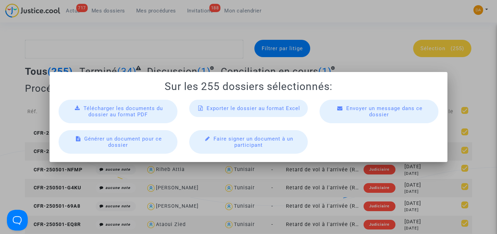
click at [377, 52] on div at bounding box center [248, 117] width 497 height 234
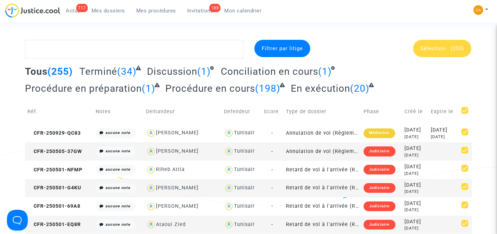
click at [202, 11] on span "Invitations" at bounding box center [200, 11] width 26 height 6
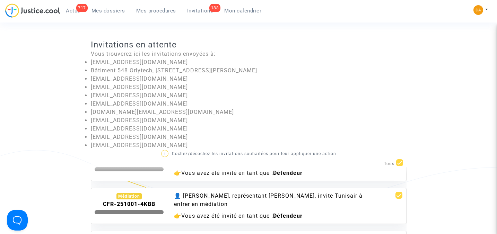
scroll to position [508, 0]
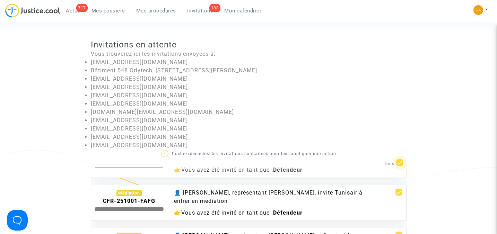
click at [401, 163] on span at bounding box center [399, 162] width 7 height 7
click at [399, 166] on input "checkbox" at bounding box center [399, 166] width 0 height 0
checkbox input "false"
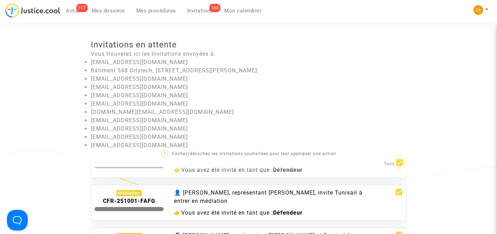
checkbox input "false"
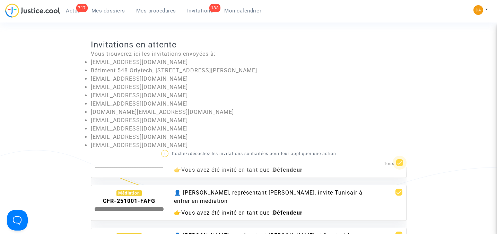
checkbox input "false"
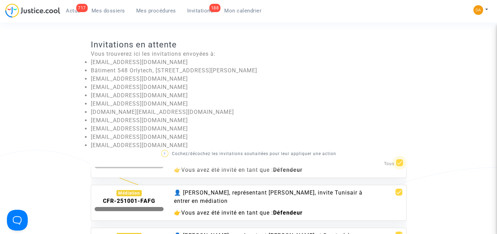
checkbox input "false"
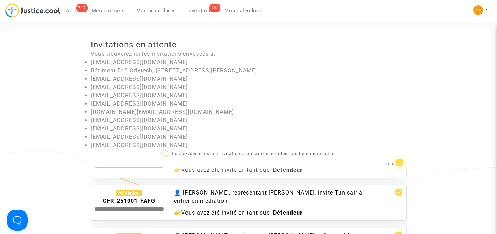
checkbox input "false"
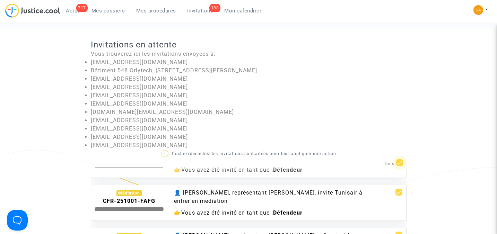
checkbox input "false"
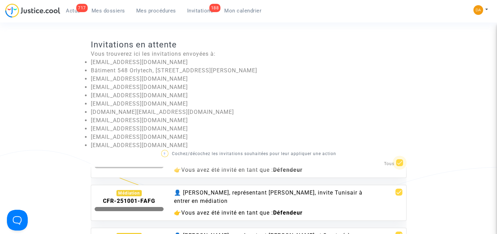
checkbox input "false"
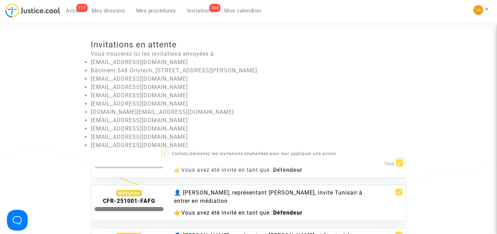
checkbox input "false"
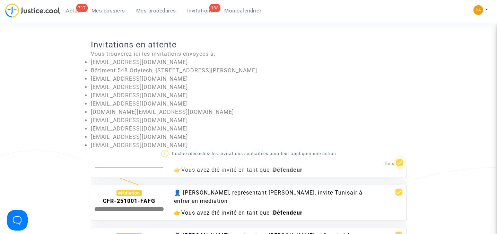
checkbox input "false"
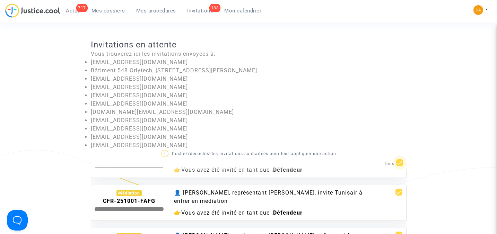
checkbox input "false"
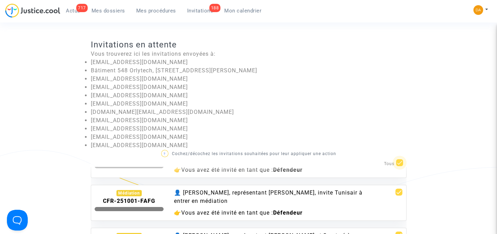
checkbox input "false"
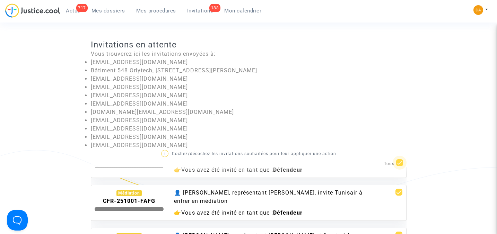
checkbox input "false"
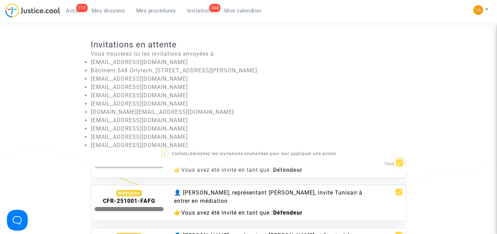
checkbox input "false"
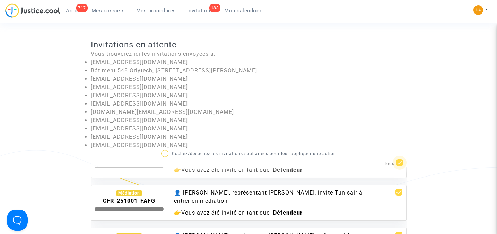
checkbox input "false"
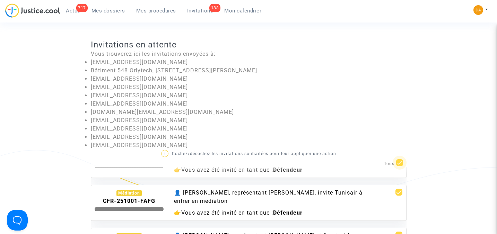
checkbox input "false"
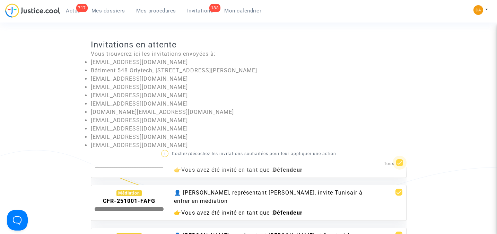
checkbox input "false"
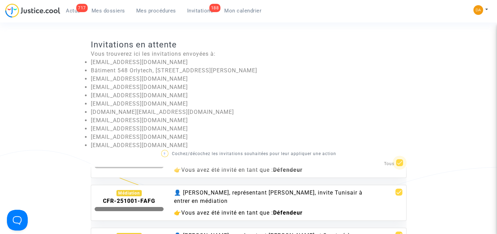
checkbox input "false"
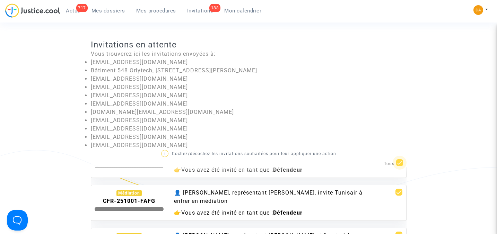
checkbox input "false"
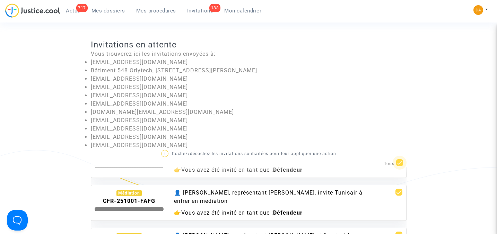
checkbox input "false"
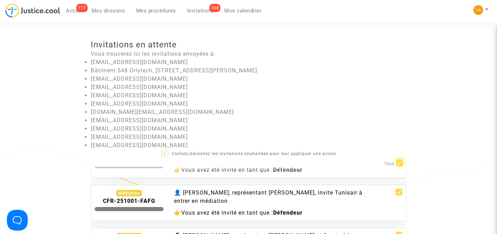
checkbox input "false"
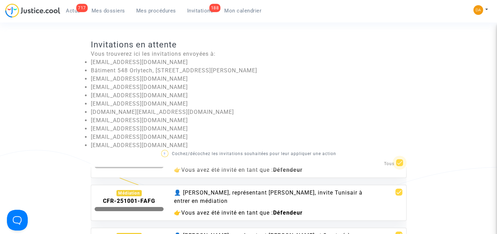
checkbox input "false"
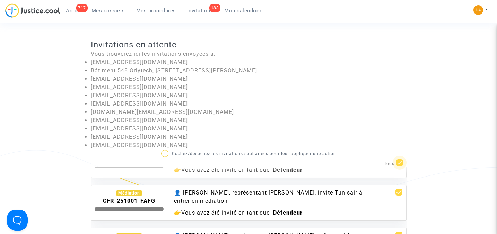
checkbox input "false"
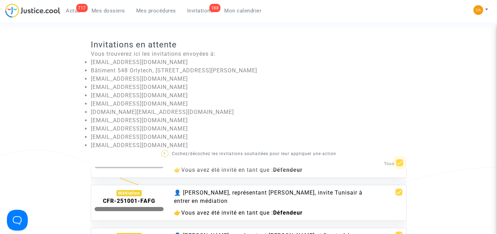
checkbox input "false"
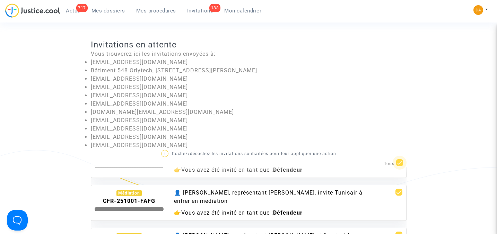
checkbox input "false"
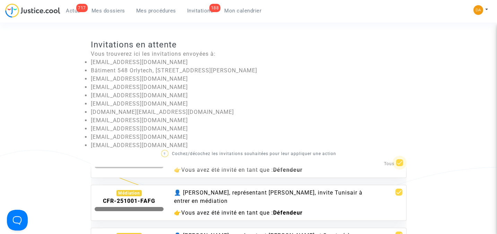
checkbox input "false"
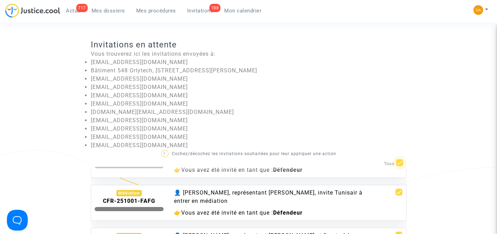
checkbox input "false"
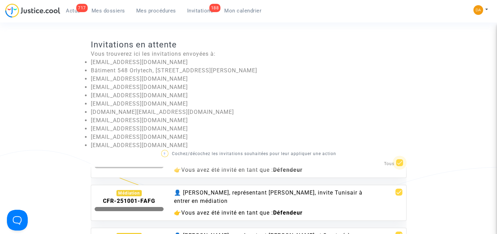
checkbox input "false"
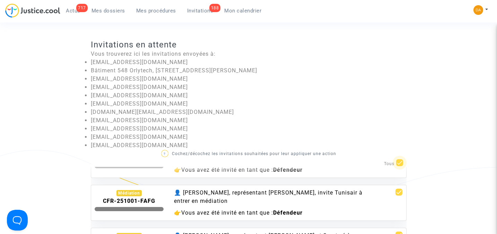
checkbox input "false"
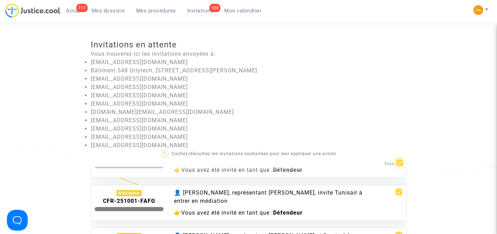
checkbox input "false"
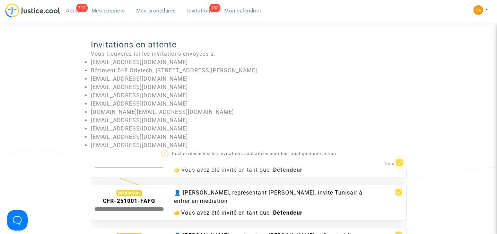
checkbox input "false"
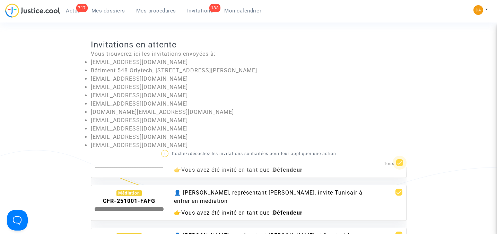
checkbox input "false"
click at [401, 163] on span at bounding box center [399, 162] width 7 height 7
click at [399, 166] on input "checkbox" at bounding box center [399, 166] width 0 height 0
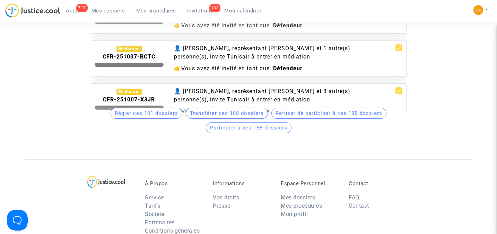
scroll to position [225, 0]
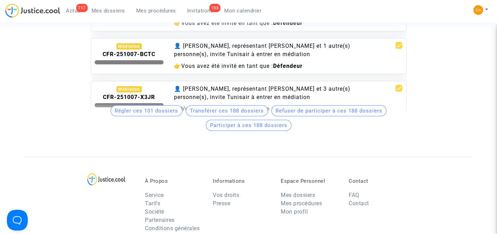
click at [107, 10] on span "Mes dossiers" at bounding box center [108, 11] width 34 height 6
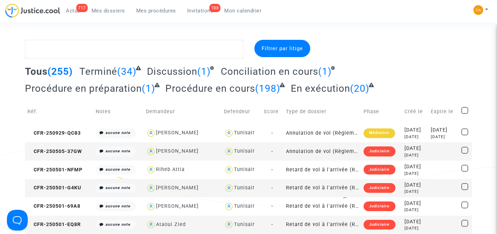
click at [259, 72] on span "Conciliation en cours" at bounding box center [269, 71] width 97 height 11
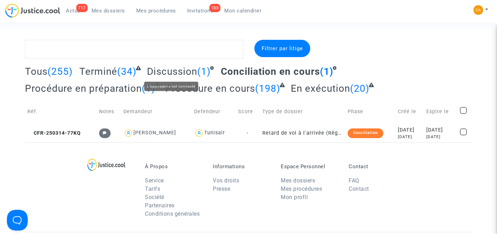
click at [174, 75] on span "Discussion" at bounding box center [172, 71] width 50 height 11
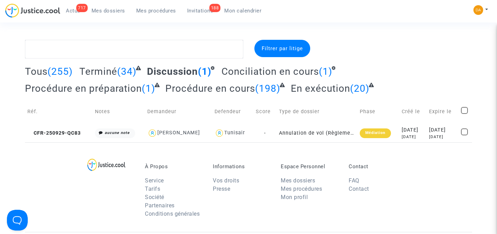
click at [279, 72] on span "Conciliation en cours" at bounding box center [269, 71] width 97 height 11
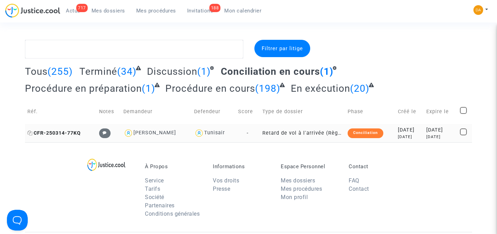
click at [62, 131] on span "CFR-250314-77KQ" at bounding box center [53, 133] width 53 height 6
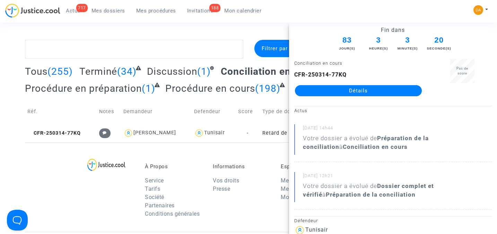
click at [364, 91] on link "Détails" at bounding box center [358, 90] width 127 height 11
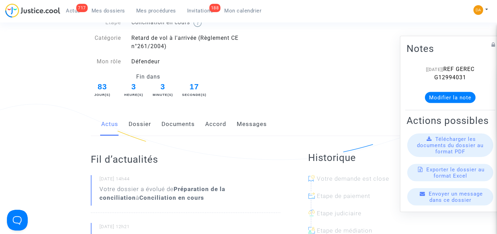
scroll to position [92, 0]
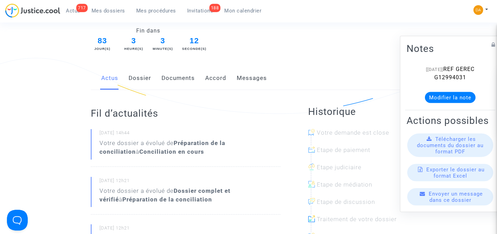
click at [437, 203] on span "Envoyer un message dans ce dossier" at bounding box center [455, 197] width 54 height 12
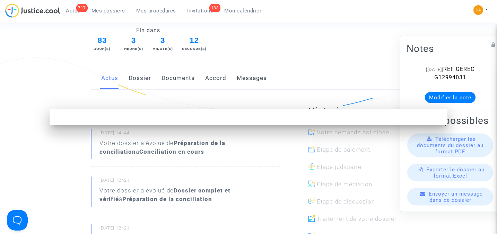
scroll to position [0, 0]
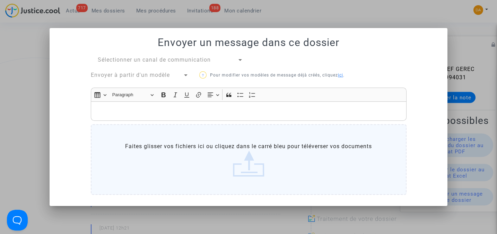
click at [239, 62] on div at bounding box center [240, 60] width 6 height 8
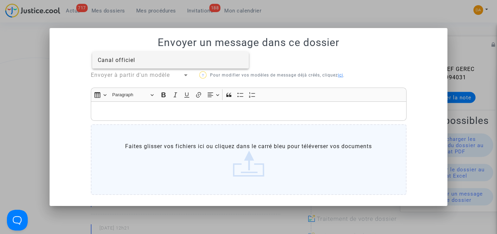
click at [102, 62] on span "Canal officiel" at bounding box center [116, 60] width 37 height 7
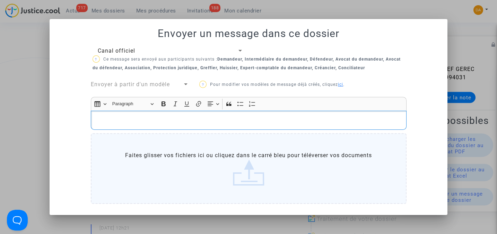
click at [113, 113] on div "Rich Text Editor, main" at bounding box center [249, 120] width 316 height 19
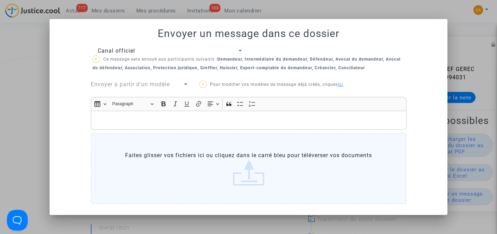
click at [186, 86] on div at bounding box center [186, 84] width 6 height 8
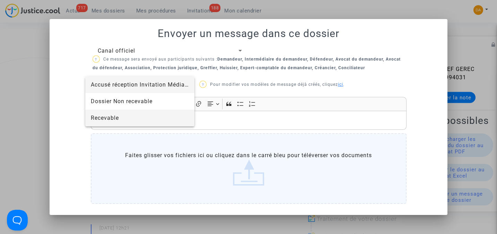
click at [110, 117] on span "Recevable" at bounding box center [105, 118] width 28 height 7
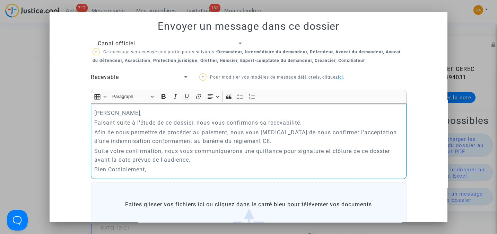
click at [250, 141] on p "Afin de nous permettre de procéder au paiement, nous vous prions de nous confir…" at bounding box center [248, 136] width 308 height 17
click at [257, 143] on p "Afin de nous permettre de procéder au paiement, nous vous prions de nous confir…" at bounding box center [248, 136] width 308 height 17
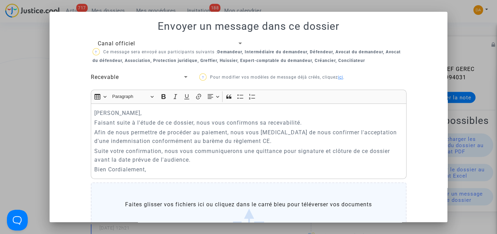
click at [183, 78] on div at bounding box center [186, 77] width 6 height 8
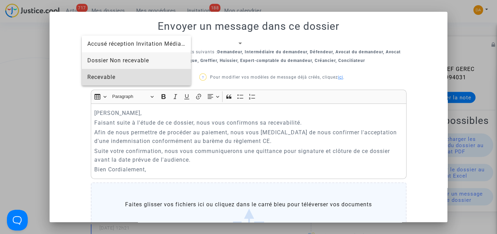
click at [122, 59] on span "Dossier Non recevable" at bounding box center [118, 60] width 62 height 7
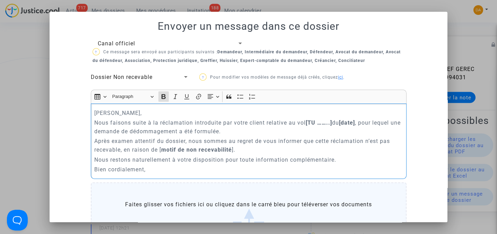
drag, startPoint x: 158, startPoint y: 149, endPoint x: 229, endPoint y: 151, distance: 71.0
click at [229, 151] on p "Après examen attentif du dossier, nous sommes au regret de vous informer que ce…" at bounding box center [248, 145] width 308 height 17
click at [94, 159] on p "Nous restons naturellement à votre disposition pour toute information complémen…" at bounding box center [248, 160] width 308 height 9
click at [463, 42] on div at bounding box center [248, 117] width 497 height 234
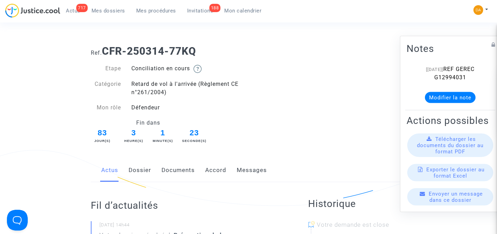
scroll to position [92, 0]
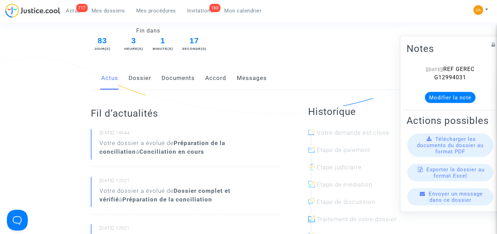
click at [442, 202] on span "Envoyer un message dans ce dossier" at bounding box center [455, 197] width 54 height 12
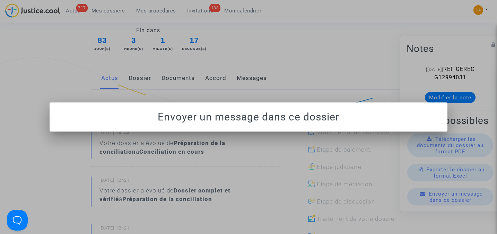
scroll to position [0, 0]
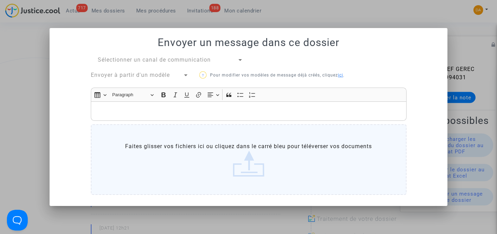
click at [239, 62] on div at bounding box center [240, 60] width 6 height 8
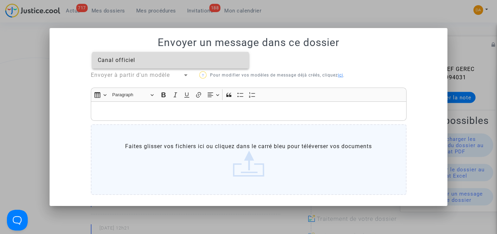
click at [125, 61] on span "Canal officiel" at bounding box center [116, 60] width 37 height 7
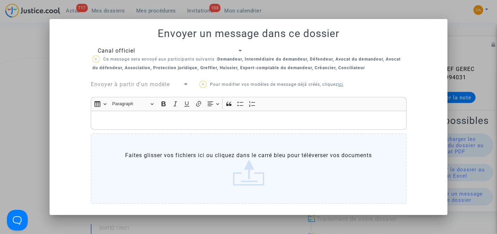
click at [318, 56] on p "? Ce message sera envoyé aux participants suivants : Demandeur, Intermédiaire d…" at bounding box center [248, 63] width 312 height 17
click at [319, 60] on b "Demandeur, Intermédiaire du demandeur, Défendeur, Avocat du demandeur, Avocat d…" at bounding box center [246, 64] width 308 height 14
drag, startPoint x: 319, startPoint y: 60, endPoint x: 316, endPoint y: 67, distance: 7.5
click at [316, 67] on b "Demandeur, Intermédiaire du demandeur, Défendeur, Avocat du demandeur, Avocat d…" at bounding box center [246, 64] width 308 height 14
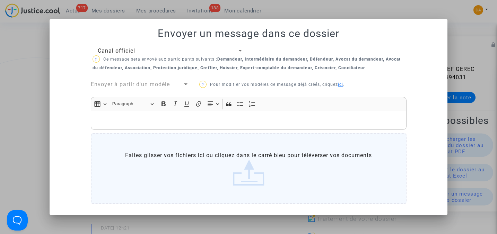
click at [318, 60] on b "Demandeur, Intermédiaire du demandeur, Défendeur, Avocat du demandeur, Avocat d…" at bounding box center [246, 64] width 308 height 14
click at [316, 59] on b "Demandeur, Intermédiaire du demandeur, Défendeur, Avocat du demandeur, Avocat d…" at bounding box center [246, 64] width 308 height 14
click at [456, 46] on div at bounding box center [248, 117] width 497 height 234
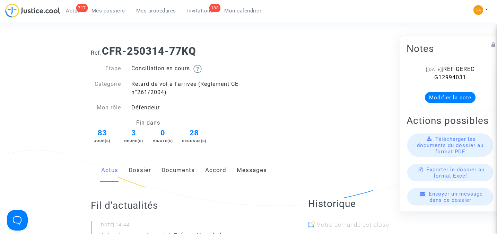
scroll to position [92, 0]
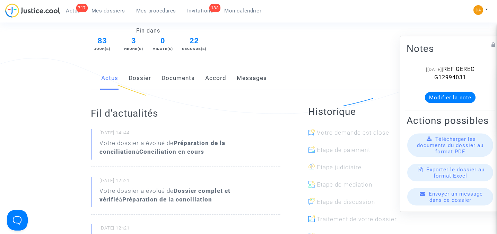
click at [141, 78] on link "Dossier" at bounding box center [140, 78] width 23 height 23
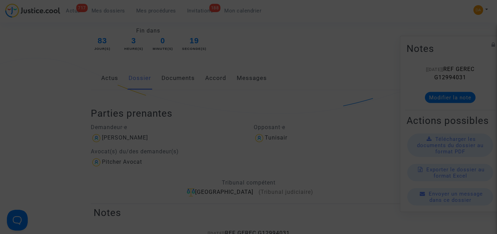
click at [59, 82] on div at bounding box center [248, 117] width 497 height 234
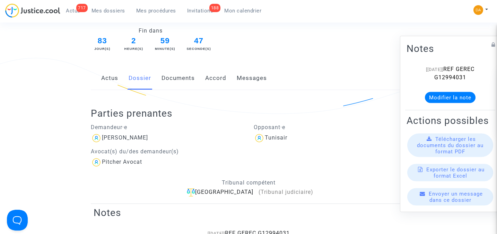
click at [103, 12] on span "Mes dossiers" at bounding box center [108, 11] width 34 height 6
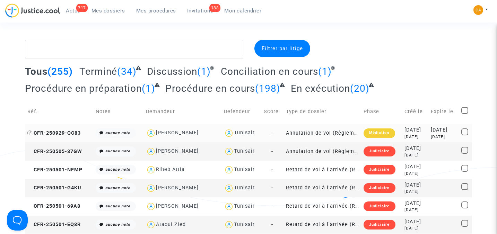
click at [72, 134] on span "CFR-250929-QC83" at bounding box center [53, 133] width 53 height 6
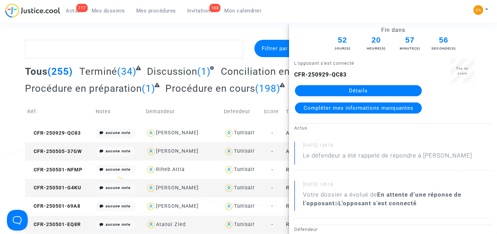
click at [355, 92] on link "Détails" at bounding box center [358, 90] width 127 height 11
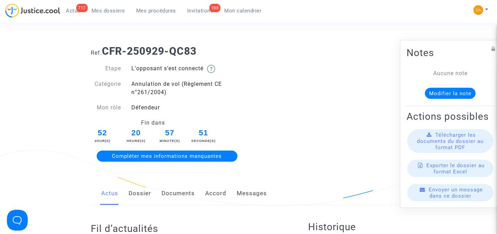
click at [452, 198] on span "Envoyer un message dans ce dossier" at bounding box center [455, 193] width 54 height 12
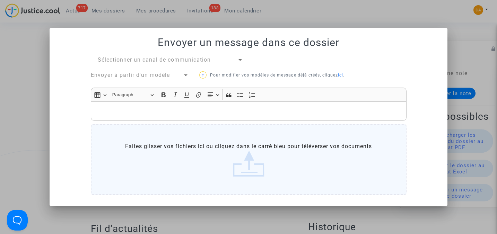
click at [187, 76] on div at bounding box center [185, 75] width 3 height 2
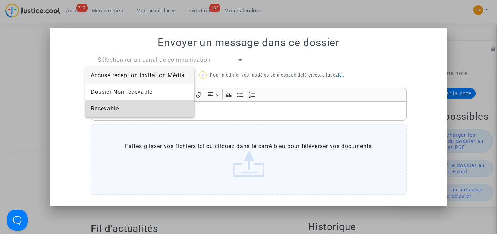
click at [117, 109] on span "Recevable" at bounding box center [105, 108] width 28 height 7
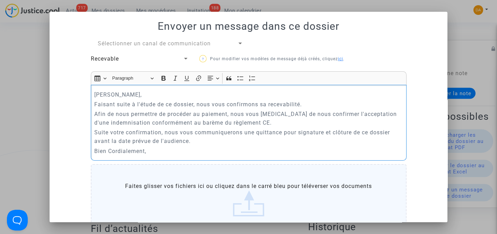
click at [252, 124] on p "Afin de nous permettre de procéder au paiement, nous vous prions de nous confir…" at bounding box center [248, 118] width 308 height 17
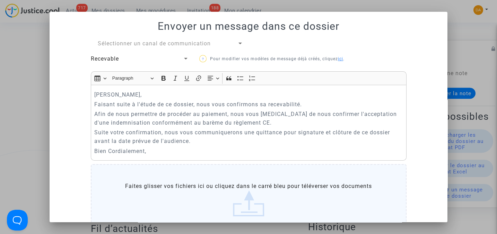
click at [464, 55] on div at bounding box center [248, 117] width 497 height 234
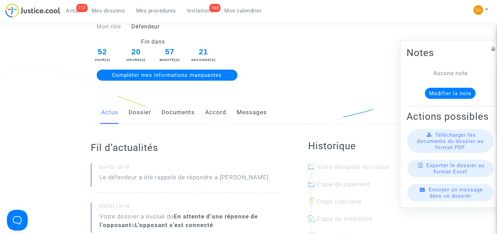
scroll to position [92, 0]
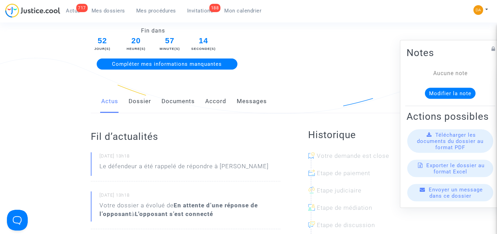
drag, startPoint x: 220, startPoint y: 165, endPoint x: 275, endPoint y: 166, distance: 55.1
click at [268, 166] on p "Le défendeur a été rappelé de répondre à Romuald Diaz-Oliva" at bounding box center [183, 168] width 169 height 12
click at [131, 164] on p "Le défendeur a été rappelé de répondre à Romuald Diaz-Oliva" at bounding box center [183, 168] width 169 height 12
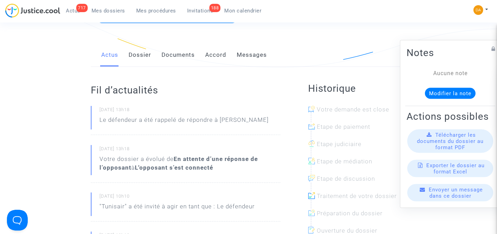
click at [444, 150] on span "Télécharger les documents du dossier au format PDF" at bounding box center [450, 141] width 67 height 19
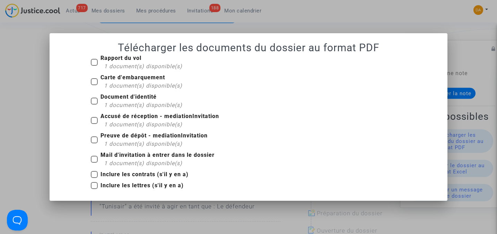
click at [138, 155] on b "Mail d'invitation à entrer dans le dossier" at bounding box center [157, 155] width 114 height 7
click at [94, 163] on input "Mail d'invitation à entrer dans le dossier 1 document(s) disponible(s)" at bounding box center [94, 163] width 0 height 0
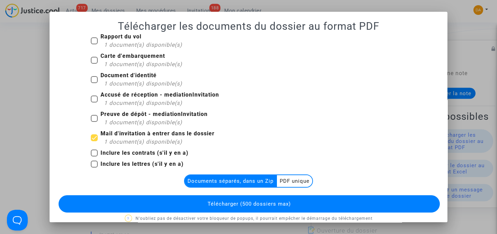
click at [293, 179] on multi-toggle-item "PDF unique" at bounding box center [294, 181] width 35 height 12
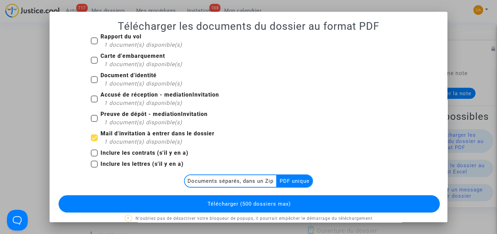
click at [285, 200] on button "Télécharger (500 dossiers max)" at bounding box center [249, 203] width 381 height 17
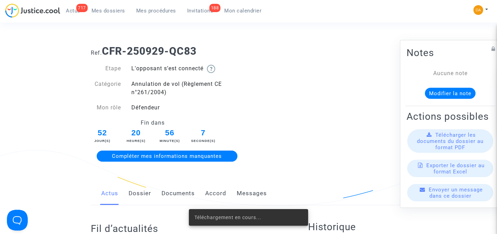
scroll to position [139, 0]
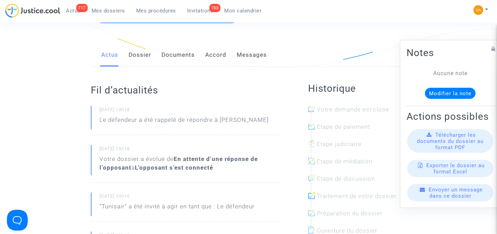
click at [104, 8] on span "Mes dossiers" at bounding box center [108, 11] width 34 height 6
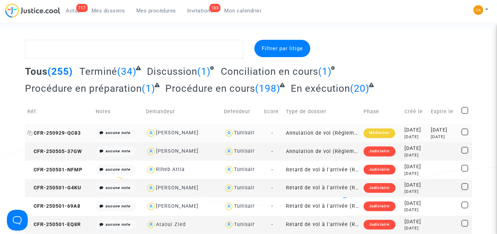
click at [76, 131] on span "CFR-250929-QC83" at bounding box center [53, 133] width 53 height 6
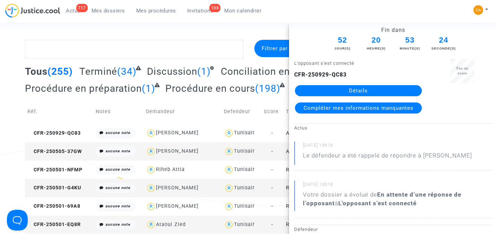
click at [346, 107] on span "Compléter mes informations manquantes" at bounding box center [358, 108] width 110 height 6
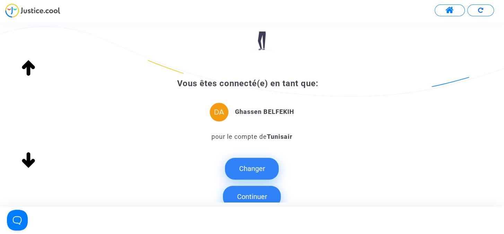
scroll to position [92, 0]
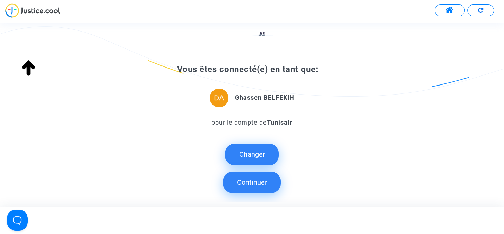
click at [250, 184] on button "Continuer" at bounding box center [252, 182] width 58 height 21
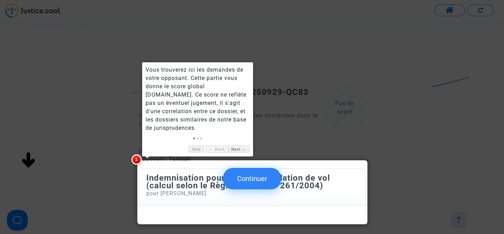
click at [94, 154] on div at bounding box center [252, 117] width 504 height 234
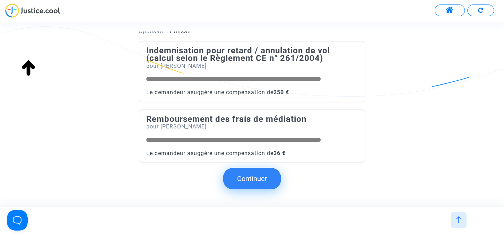
scroll to position [135, 0]
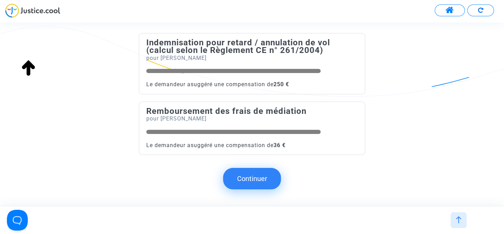
click at [252, 176] on button "Continuer" at bounding box center [252, 178] width 58 height 21
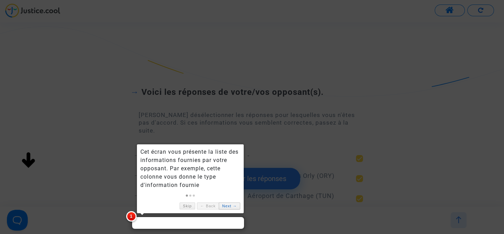
click at [227, 206] on link "Next →" at bounding box center [229, 206] width 21 height 7
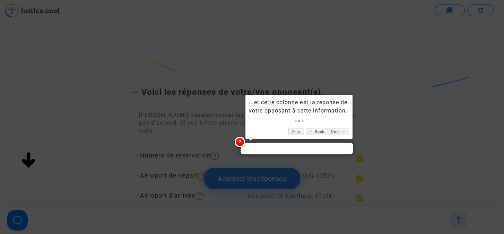
click at [98, 147] on div at bounding box center [252, 117] width 504 height 234
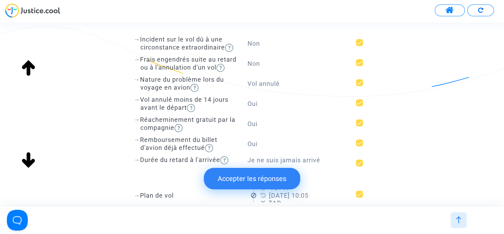
scroll to position [185, 0]
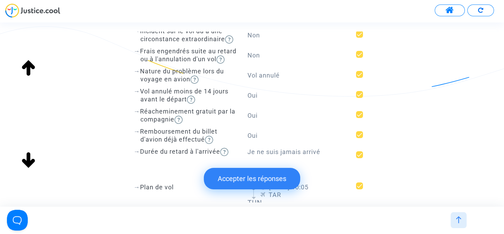
click at [359, 95] on span at bounding box center [359, 94] width 7 height 7
click at [359, 98] on input "checkbox" at bounding box center [359, 98] width 0 height 0
click at [358, 93] on span at bounding box center [359, 94] width 7 height 7
click at [359, 98] on input "checkbox" at bounding box center [359, 98] width 0 height 0
drag, startPoint x: 143, startPoint y: 91, endPoint x: 188, endPoint y: 100, distance: 45.7
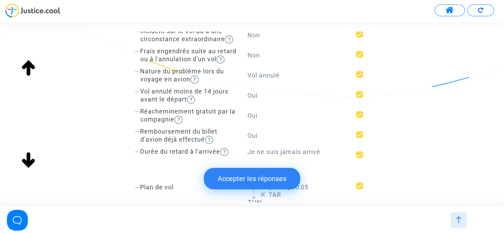
click at [188, 100] on div "→ Vol annulé moins de 14 jours avant le départ" at bounding box center [188, 96] width 97 height 16
drag, startPoint x: 188, startPoint y: 100, endPoint x: 248, endPoint y: 136, distance: 69.6
click at [248, 136] on div "Oui" at bounding box center [296, 136] width 109 height 16
drag, startPoint x: 248, startPoint y: 135, endPoint x: 259, endPoint y: 135, distance: 11.4
click at [259, 135] on div "Oui" at bounding box center [296, 136] width 109 height 16
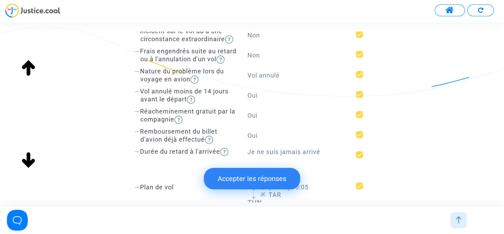
click at [248, 151] on span "Je ne suis jamais arrivé" at bounding box center [283, 151] width 73 height 7
drag, startPoint x: 248, startPoint y: 152, endPoint x: 320, endPoint y: 152, distance: 72.4
click at [320, 152] on div "Je ne suis jamais arrivé" at bounding box center [296, 152] width 109 height 8
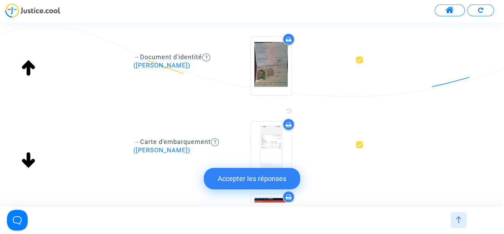
scroll to position [462, 0]
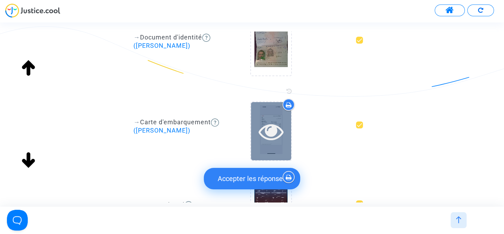
click at [267, 115] on div at bounding box center [271, 131] width 40 height 58
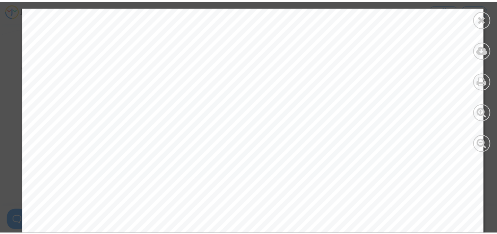
scroll to position [0, 0]
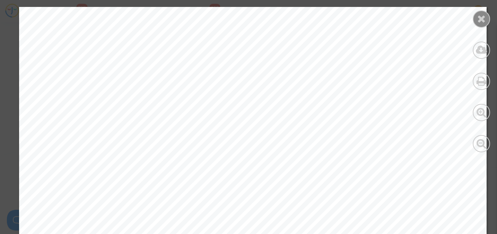
click at [477, 21] on icon at bounding box center [481, 19] width 9 height 10
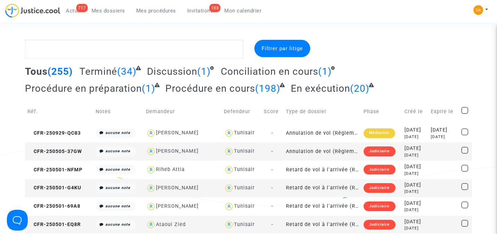
click at [198, 10] on span "Invitations" at bounding box center [200, 11] width 26 height 6
click at [199, 11] on span "Invitations" at bounding box center [200, 11] width 26 height 6
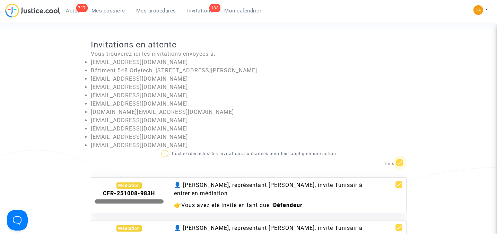
click at [400, 163] on span at bounding box center [399, 162] width 7 height 7
click at [399, 166] on input "checkbox" at bounding box center [399, 166] width 0 height 0
checkbox input "false"
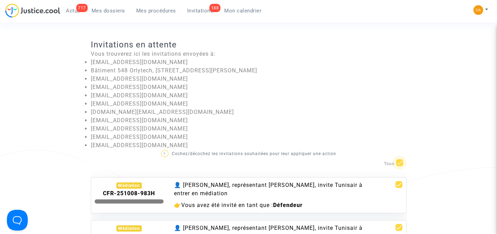
checkbox input "false"
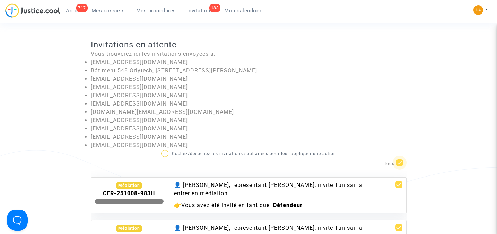
checkbox input "false"
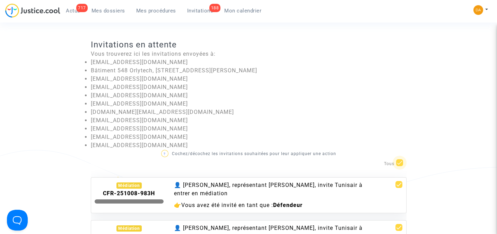
checkbox input "false"
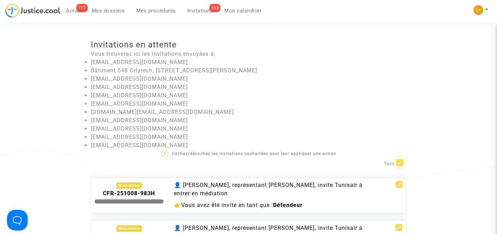
checkbox input "false"
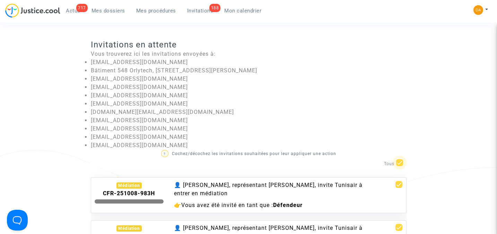
checkbox input "false"
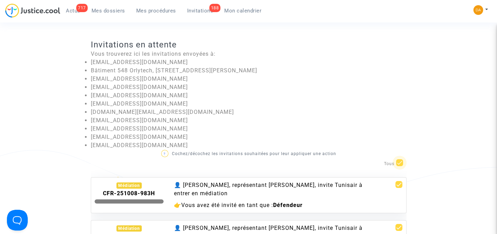
checkbox input "false"
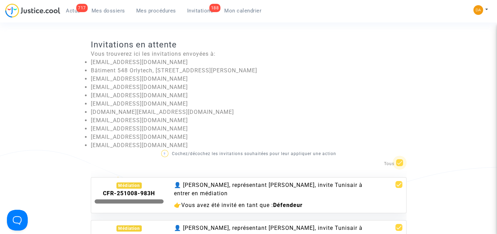
checkbox input "false"
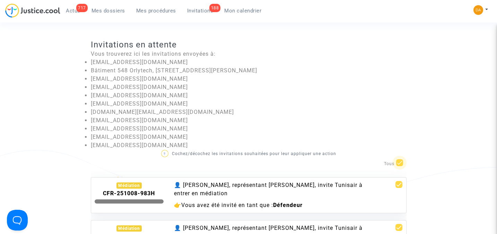
checkbox input "false"
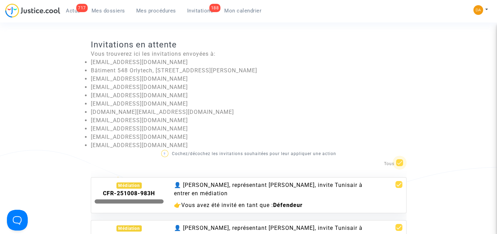
checkbox input "false"
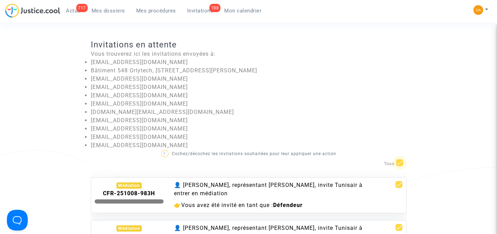
checkbox input "false"
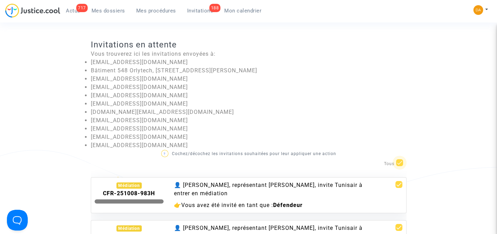
checkbox input "false"
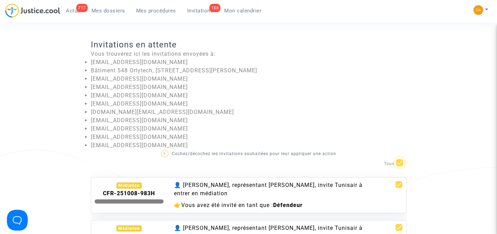
checkbox input "false"
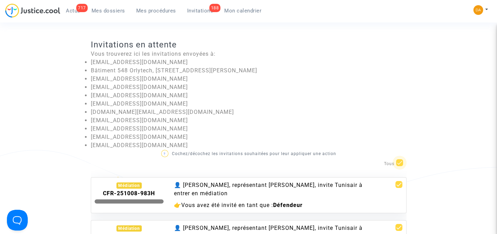
checkbox input "false"
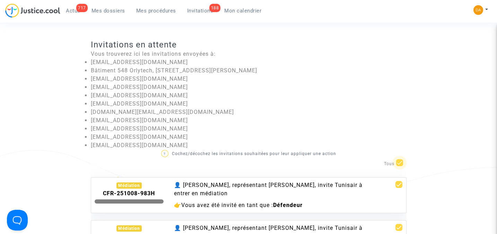
checkbox input "false"
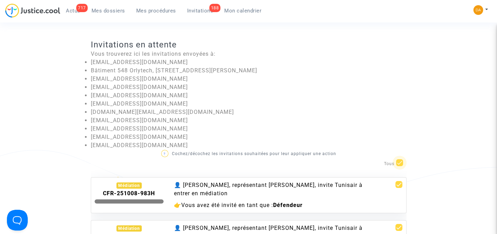
checkbox input "false"
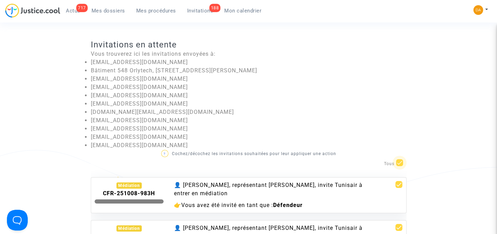
checkbox input "false"
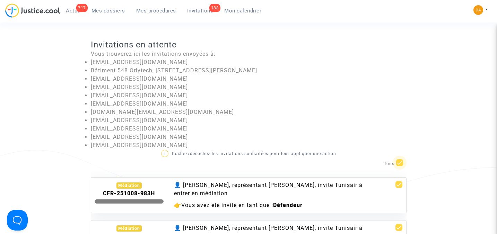
checkbox input "false"
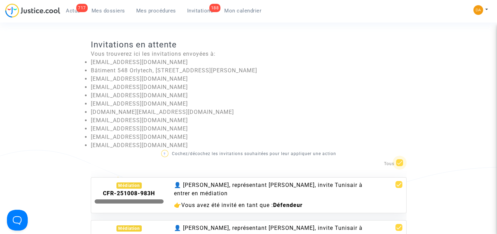
checkbox input "false"
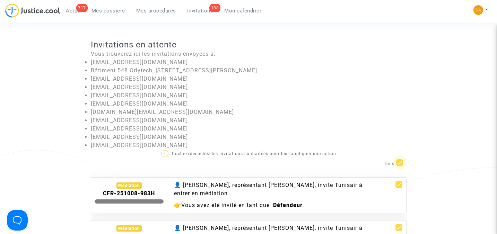
checkbox input "false"
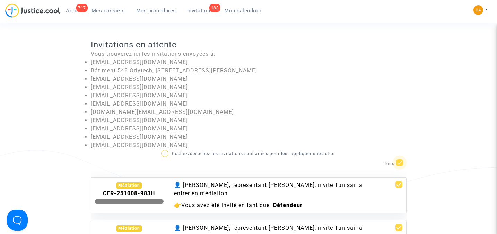
checkbox input "false"
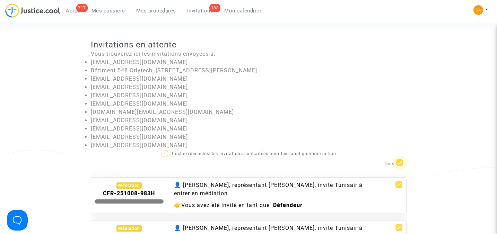
checkbox input "false"
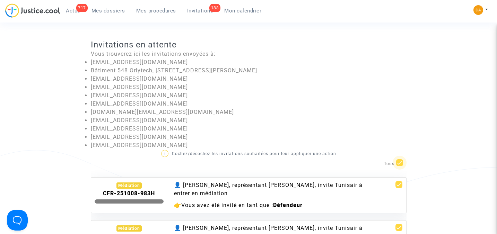
checkbox input "false"
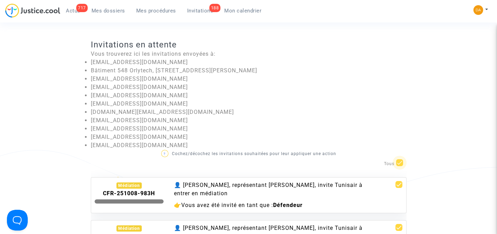
checkbox input "false"
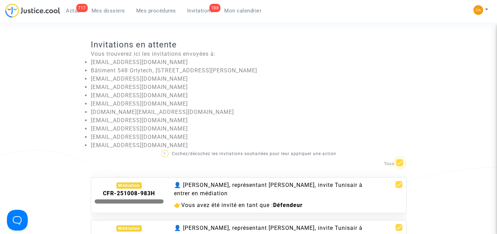
checkbox input "false"
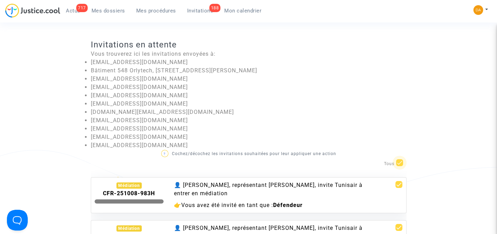
checkbox input "false"
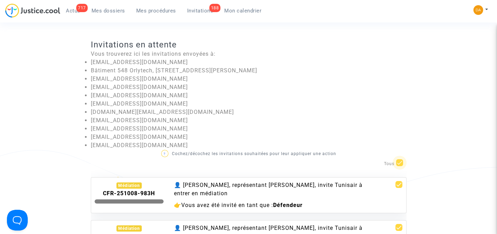
checkbox input "false"
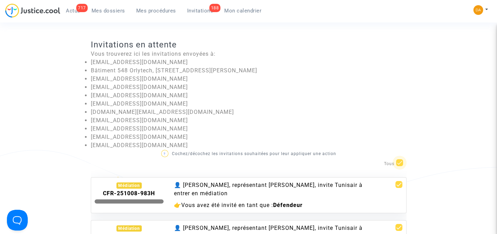
checkbox input "false"
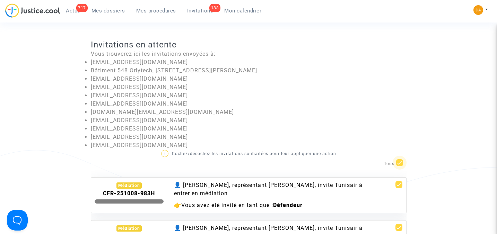
checkbox input "false"
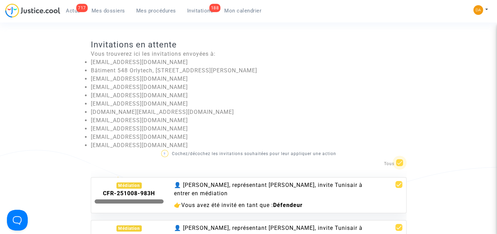
checkbox input "false"
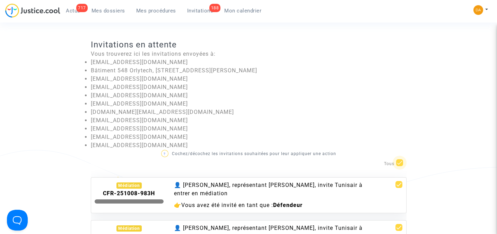
checkbox input "false"
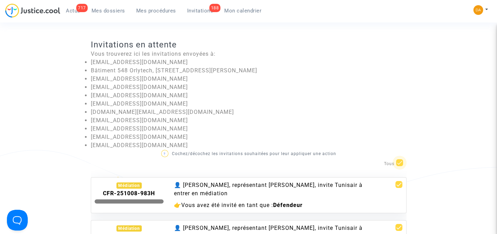
checkbox input "false"
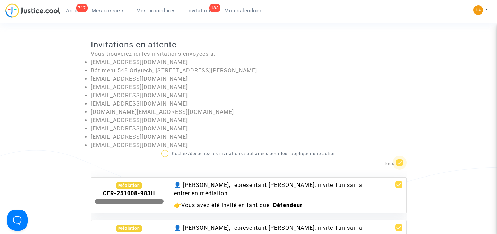
checkbox input "false"
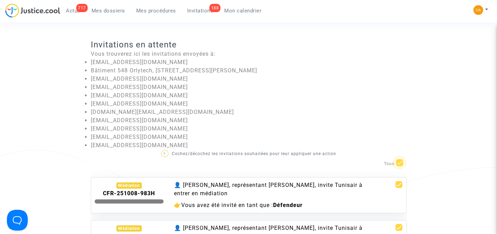
checkbox input "false"
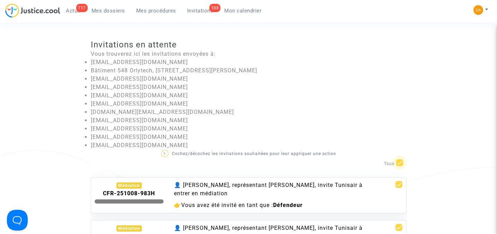
checkbox input "false"
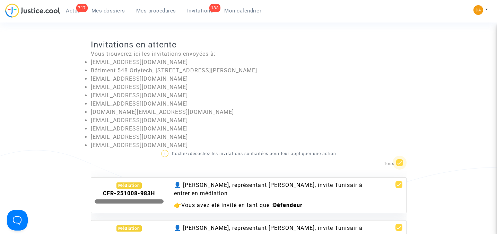
checkbox input "false"
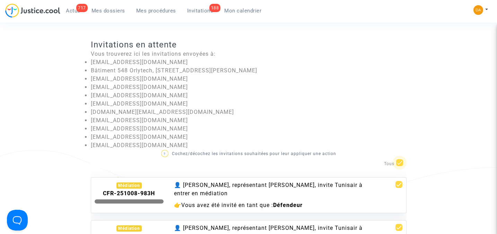
checkbox input "false"
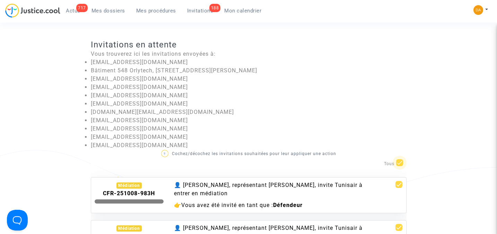
checkbox input "false"
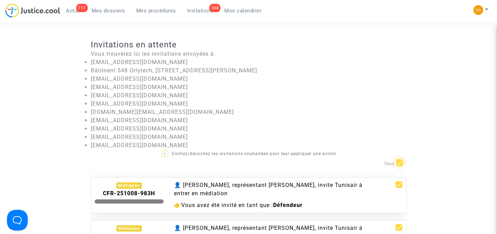
checkbox input "false"
click at [139, 193] on b "CFR-251008-983H" at bounding box center [129, 193] width 52 height 7
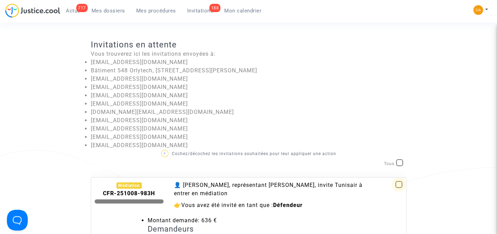
click at [395, 183] on span at bounding box center [398, 184] width 7 height 7
click at [136, 193] on b "CFR-251008-983H" at bounding box center [129, 193] width 52 height 7
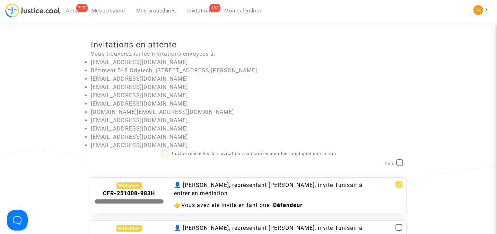
click at [206, 194] on div "👤 [PERSON_NAME], représentant [PERSON_NAME], invite Tunisair à entrer en médiat…" at bounding box center [275, 189] width 202 height 17
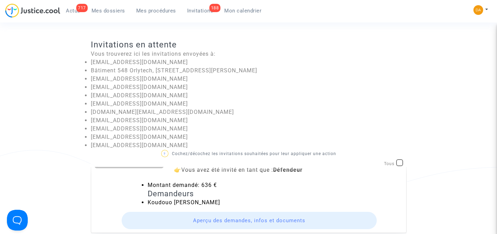
scroll to position [46, 0]
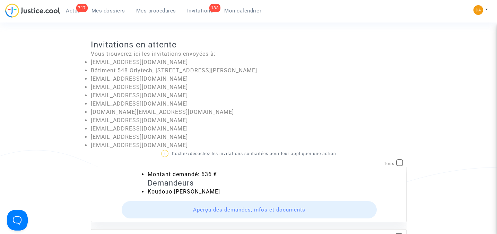
click at [231, 209] on button "Aperçu des demandes, infos et documents" at bounding box center [249, 209] width 255 height 17
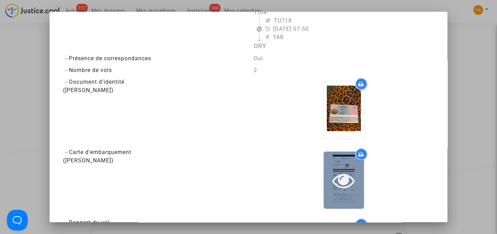
scroll to position [323, 0]
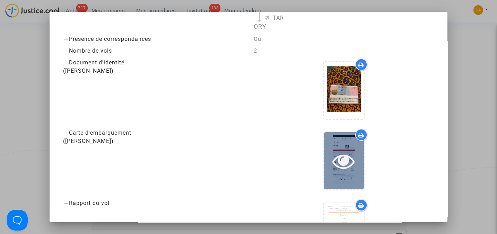
click at [337, 148] on div at bounding box center [344, 160] width 40 height 57
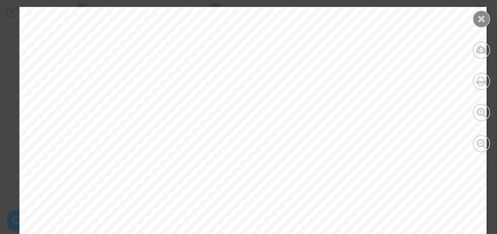
click at [485, 17] on icon at bounding box center [481, 19] width 9 height 10
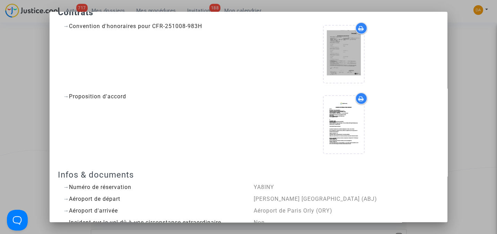
scroll to position [0, 0]
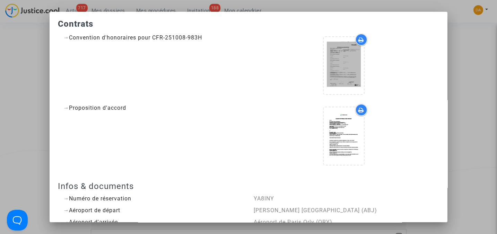
click at [460, 71] on div at bounding box center [248, 117] width 497 height 234
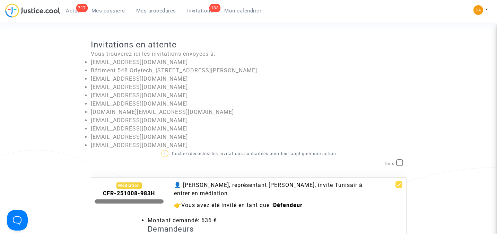
click at [135, 193] on b "CFR-251008-983H" at bounding box center [129, 193] width 52 height 7
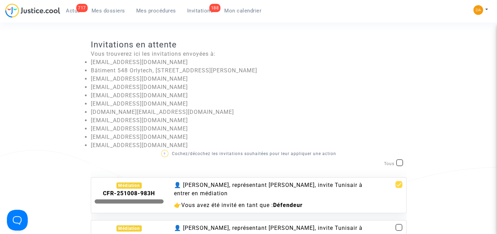
click at [200, 193] on div "👤 [PERSON_NAME], représentant [PERSON_NAME], invite Tunisair à entrer en médiat…" at bounding box center [275, 189] width 202 height 17
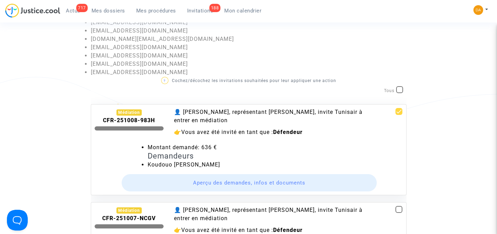
scroll to position [63, 0]
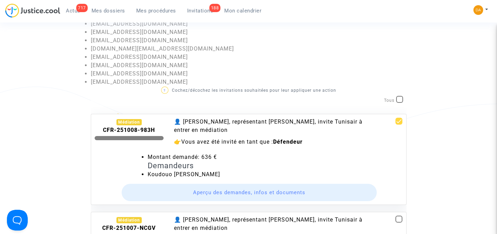
drag, startPoint x: 160, startPoint y: 128, endPoint x: 102, endPoint y: 131, distance: 57.5
click at [102, 131] on div "CFR-251008-983H" at bounding box center [129, 130] width 69 height 8
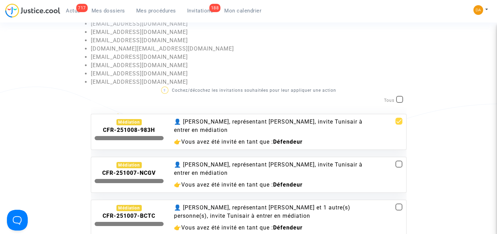
click at [206, 135] on div "👤 Pitcher Avocat, représentant Koudouo Georgette Brou, invite Tunisair à entrer…" at bounding box center [275, 132] width 212 height 28
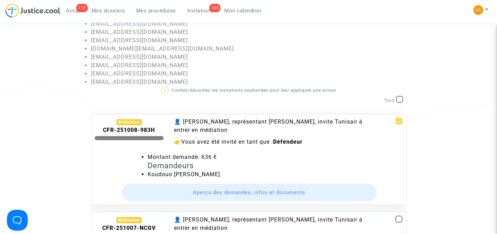
click at [146, 175] on div "Demandeurs Koudouo Georgette Brou" at bounding box center [274, 169] width 265 height 17
drag, startPoint x: 147, startPoint y: 175, endPoint x: 215, endPoint y: 172, distance: 68.6
click at [215, 172] on li "Koudouo Georgette Brou" at bounding box center [275, 174] width 255 height 8
click at [253, 190] on button "Aperçu des demandes, infos et documents" at bounding box center [249, 192] width 255 height 17
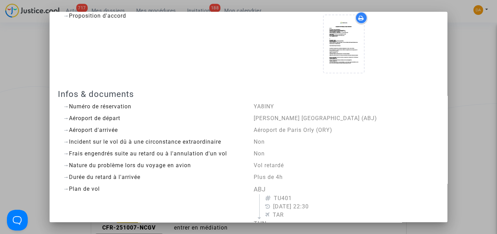
scroll to position [139, 0]
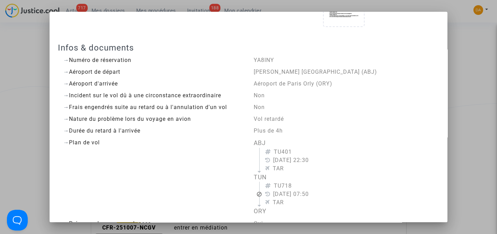
drag, startPoint x: 272, startPoint y: 149, endPoint x: 304, endPoint y: 149, distance: 32.9
click at [304, 149] on div "TU401" at bounding box center [349, 152] width 169 height 8
drag, startPoint x: 304, startPoint y: 149, endPoint x: 313, endPoint y: 158, distance: 12.7
click at [313, 158] on div "30 août 2025 22:30" at bounding box center [349, 160] width 169 height 8
drag, startPoint x: 313, startPoint y: 158, endPoint x: 294, endPoint y: 165, distance: 20.0
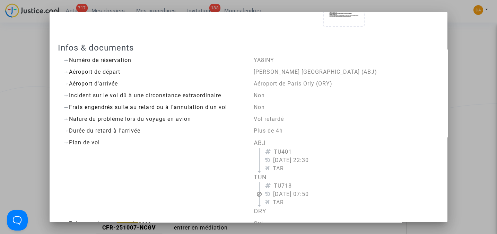
click at [294, 165] on div "TAR" at bounding box center [349, 169] width 169 height 8
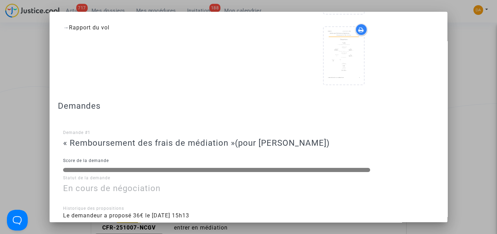
scroll to position [442, 0]
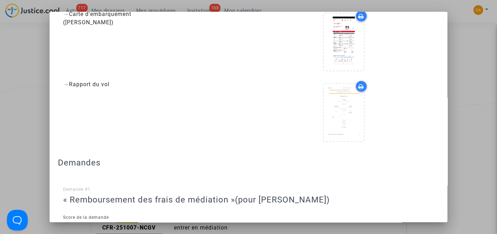
click at [454, 79] on div at bounding box center [248, 117] width 497 height 234
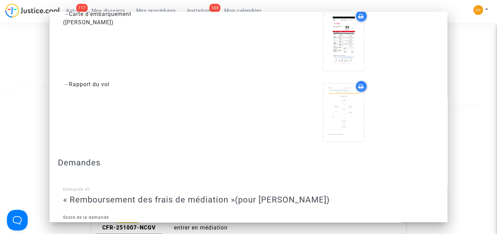
scroll to position [63, 0]
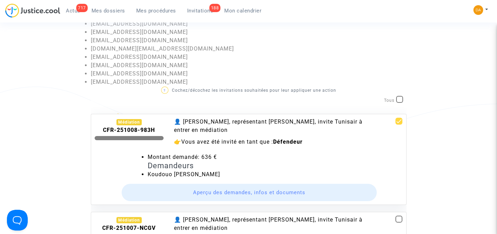
click at [231, 192] on button "Aperçu des demandes, infos et documents" at bounding box center [249, 192] width 255 height 17
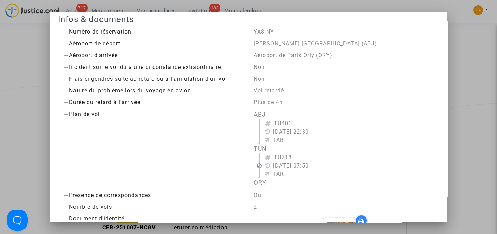
scroll to position [185, 0]
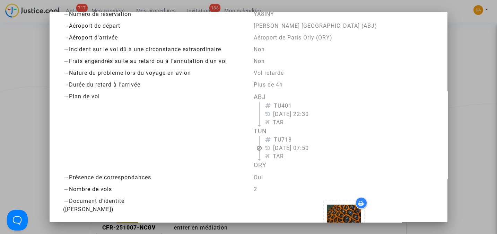
click at [461, 72] on div at bounding box center [248, 117] width 497 height 234
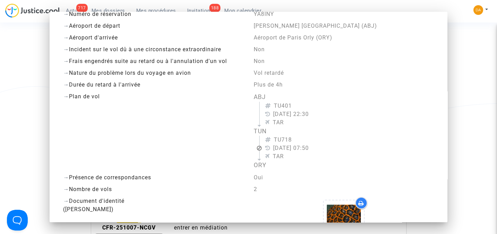
scroll to position [63, 0]
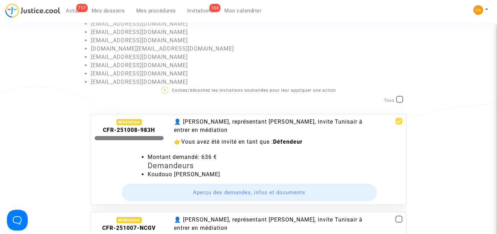
click at [395, 122] on span at bounding box center [398, 121] width 7 height 7
checkbox input "false"
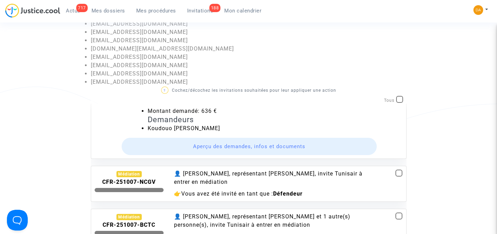
click at [395, 174] on span at bounding box center [398, 173] width 7 height 7
checkbox input "true"
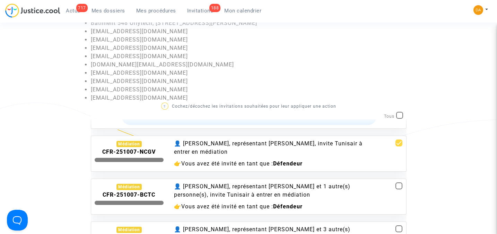
scroll to position [0, 0]
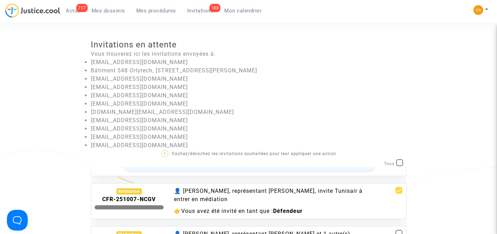
click at [114, 13] on span "Mes dossiers" at bounding box center [108, 11] width 34 height 6
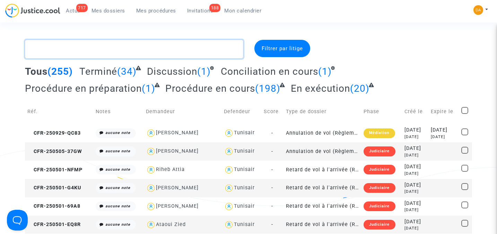
click at [106, 47] on textarea at bounding box center [134, 49] width 218 height 19
paste textarea "ARRAMI"
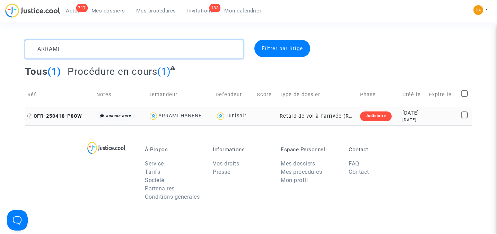
type textarea "ARRAMI"
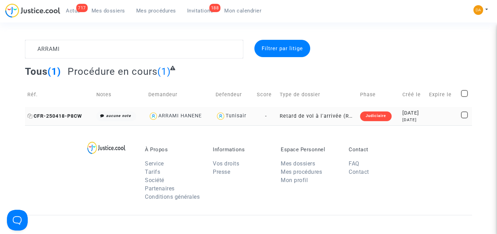
click at [81, 116] on span "CFR-250418-P8CW" at bounding box center [54, 116] width 55 height 6
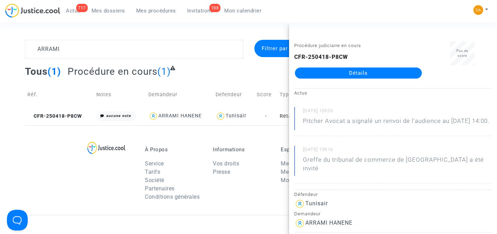
click at [369, 74] on link "Détails" at bounding box center [358, 73] width 127 height 11
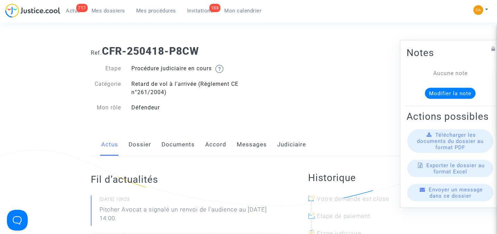
click at [451, 148] on span "Télécharger les documents du dossier au format PDF" at bounding box center [450, 141] width 67 height 19
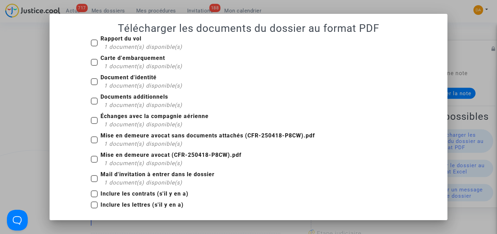
click at [95, 121] on span at bounding box center [94, 120] width 7 height 7
click at [94, 124] on input "Échanges avec la compagnie aérienne 1 document(s) disponible(s)" at bounding box center [94, 124] width 0 height 0
checkbox input "true"
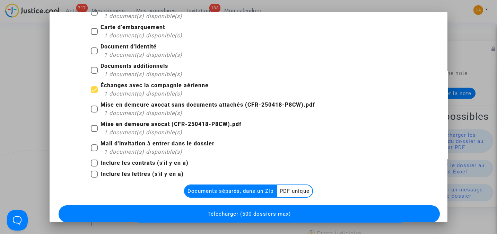
scroll to position [46, 0]
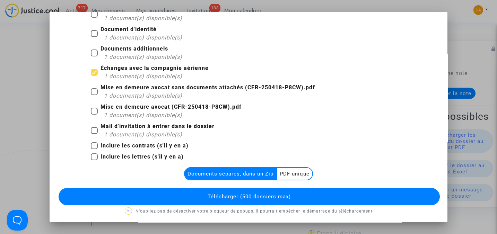
click at [286, 168] on multi-toggle-item "PDF unique" at bounding box center [294, 174] width 35 height 12
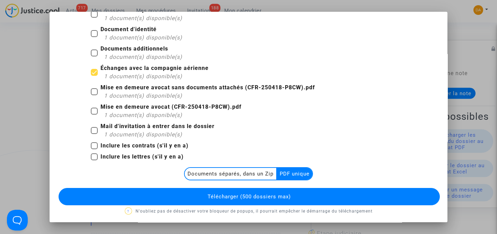
click at [297, 195] on button "Télécharger (500 dossiers max)" at bounding box center [249, 196] width 381 height 17
